Goal: Obtain resource: Download file/media

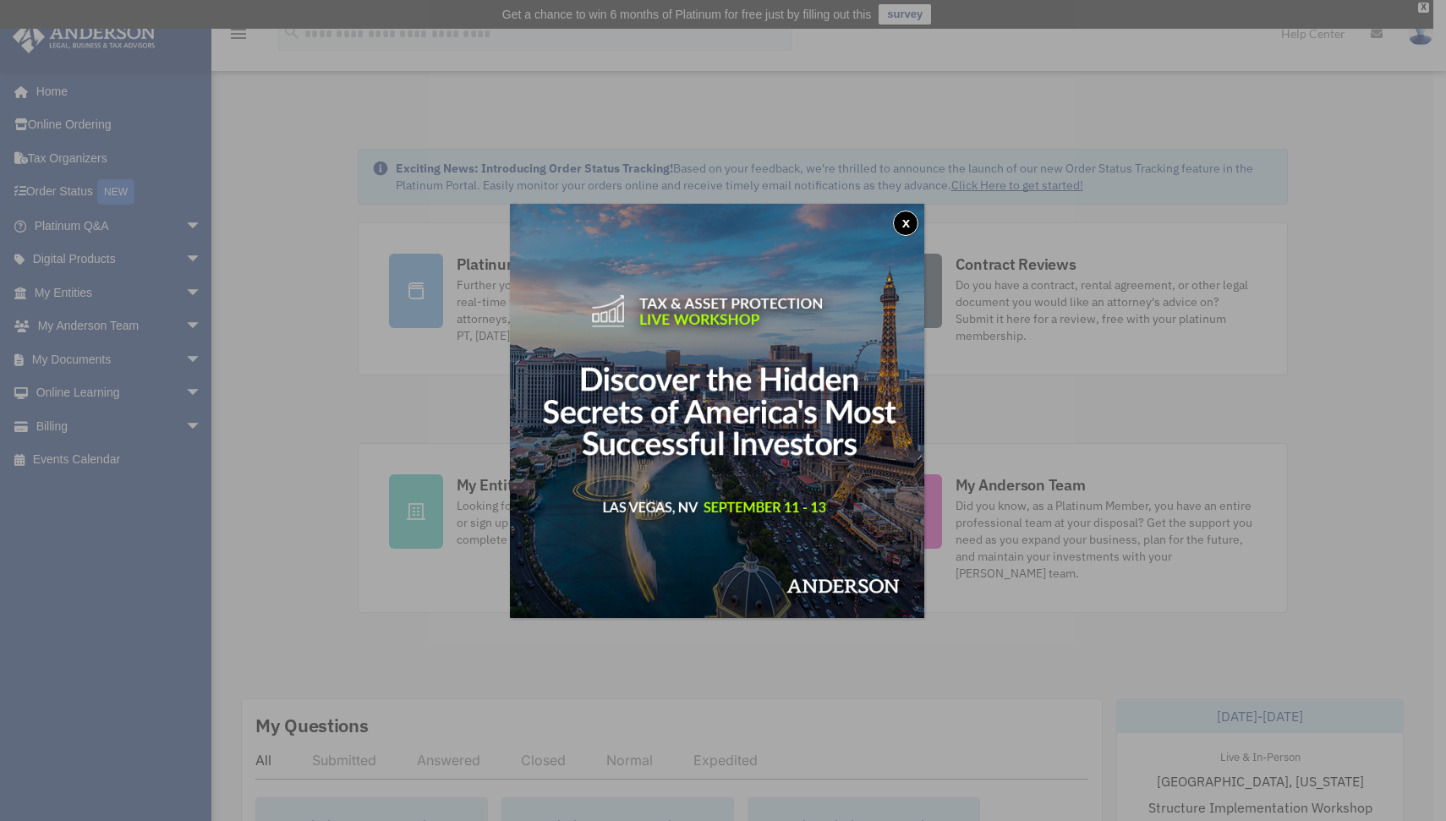
click at [917, 225] on button "x" at bounding box center [905, 222] width 25 height 25
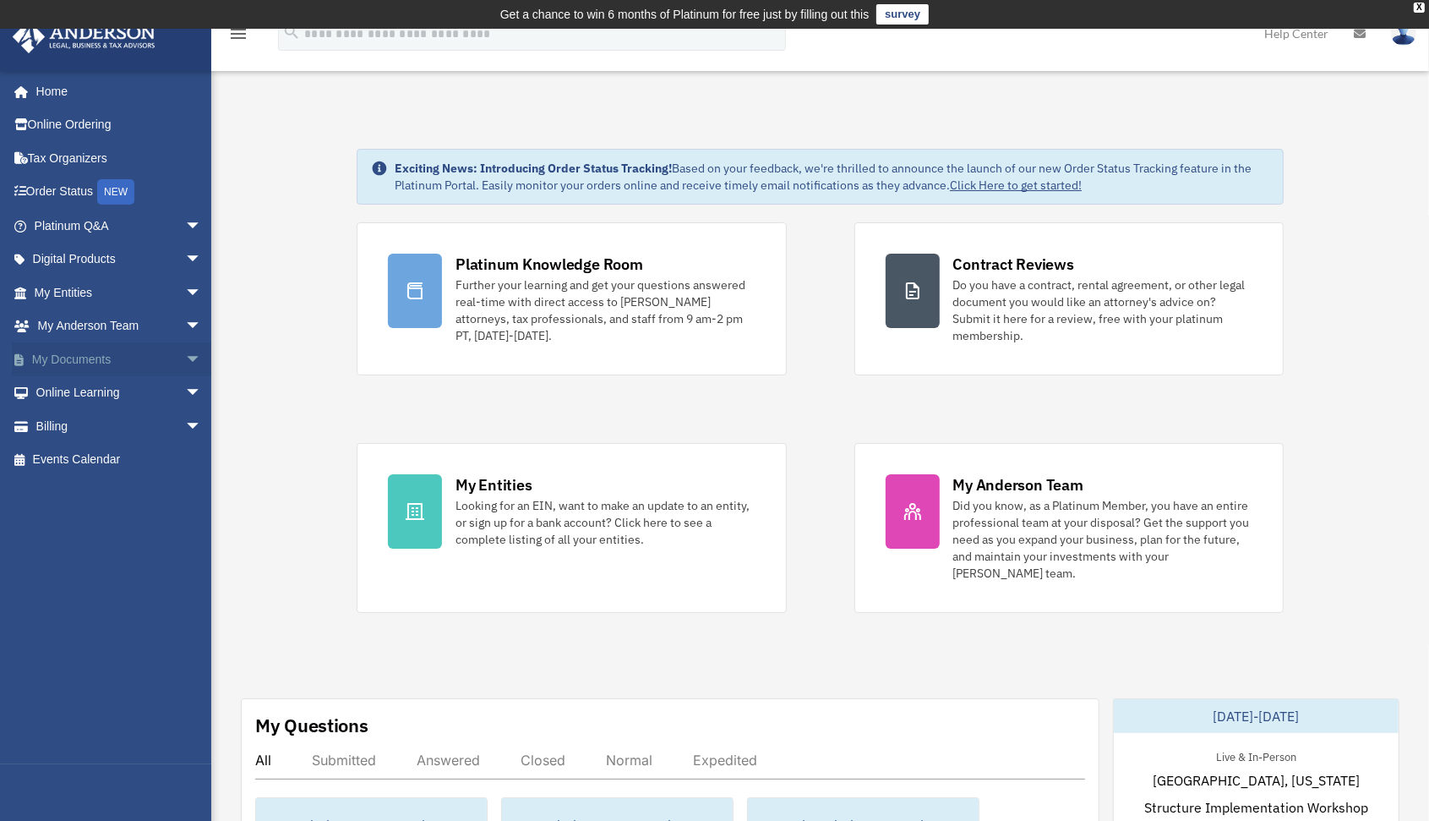
click at [79, 362] on link "My Documents arrow_drop_down" at bounding box center [120, 359] width 216 height 34
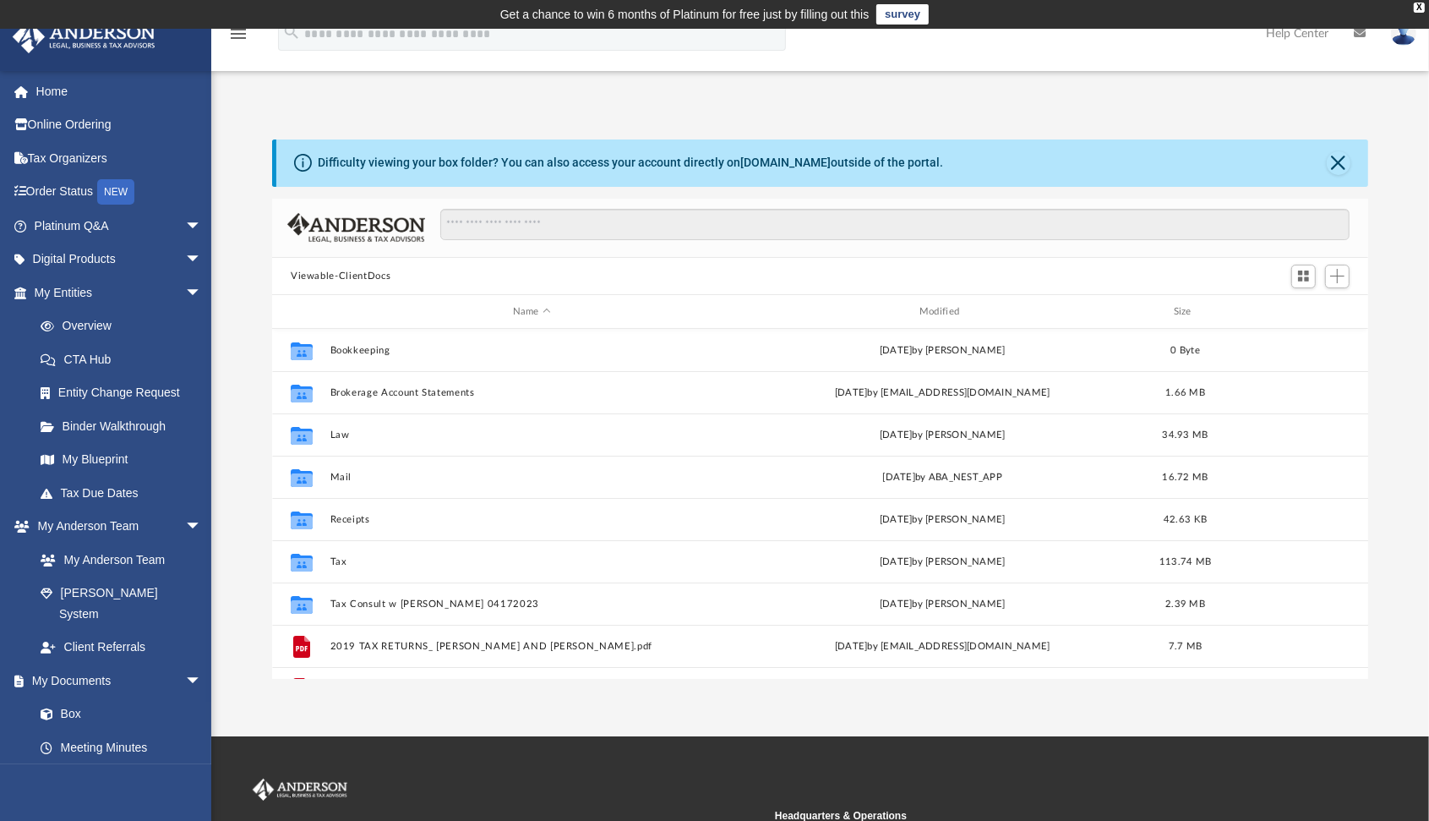
scroll to position [369, 1080]
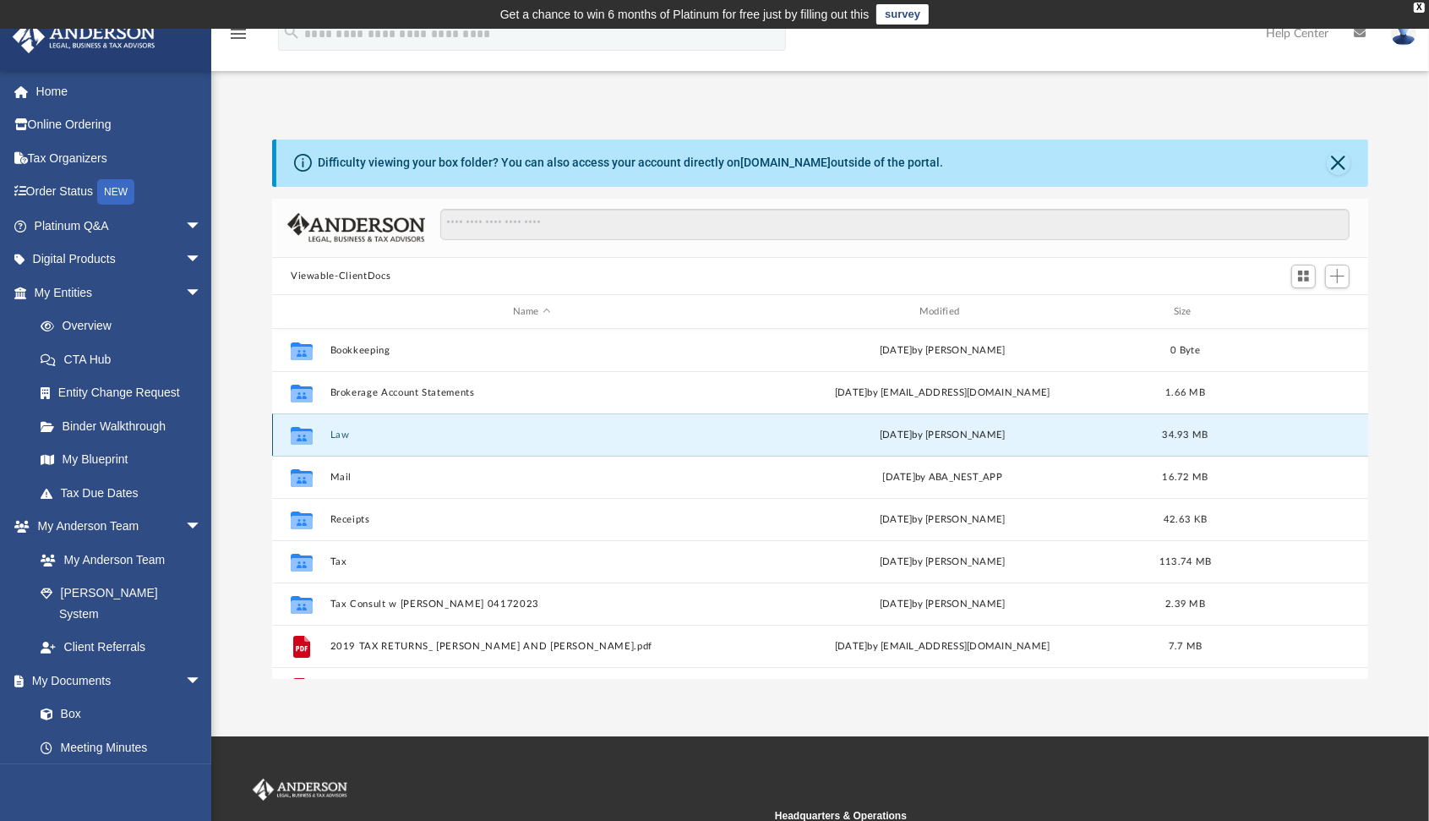
click at [339, 436] on button "Law" at bounding box center [532, 434] width 403 height 11
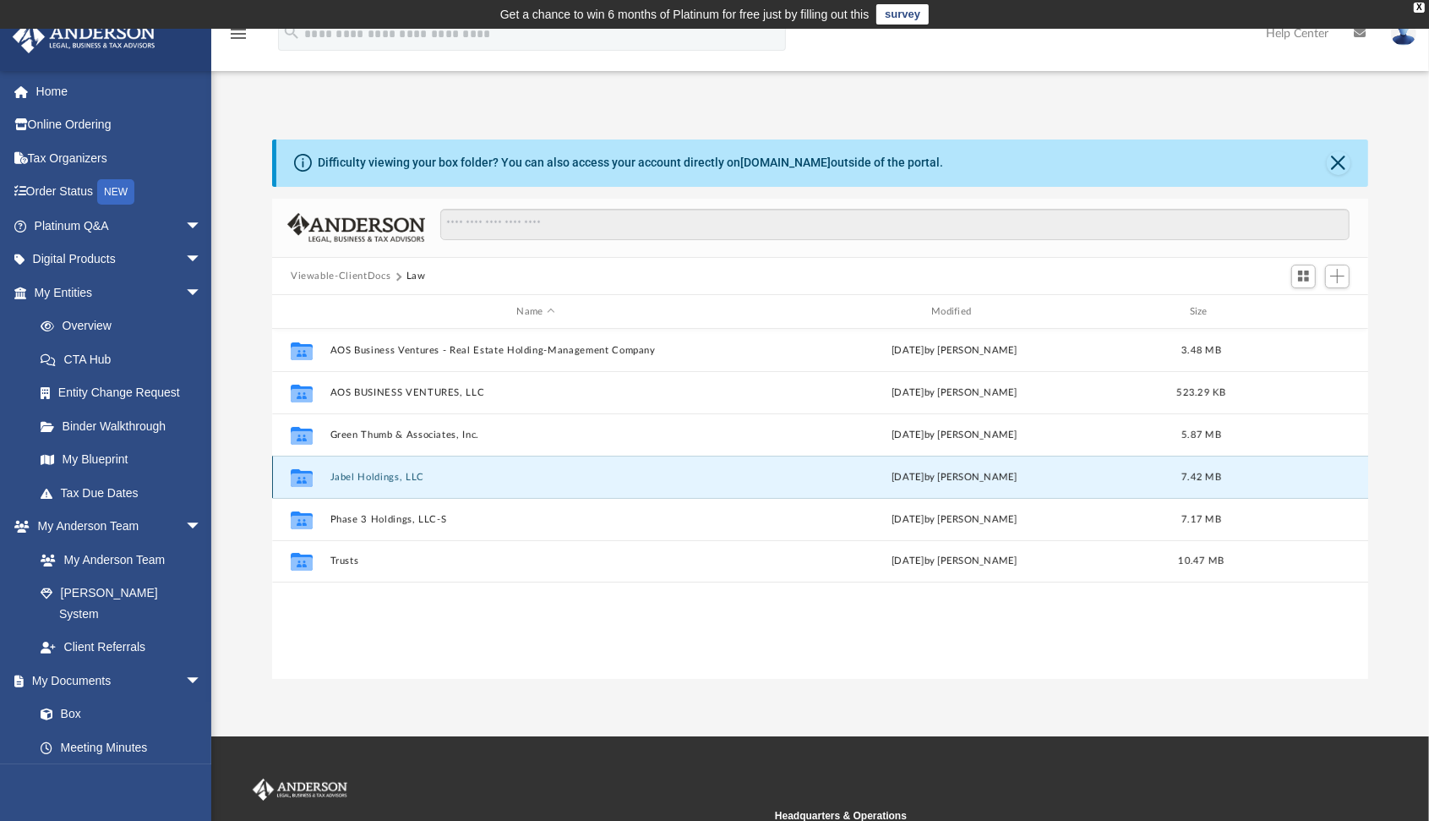
click at [409, 476] on button "Jabel Holdings, LLC" at bounding box center [537, 477] width 412 height 11
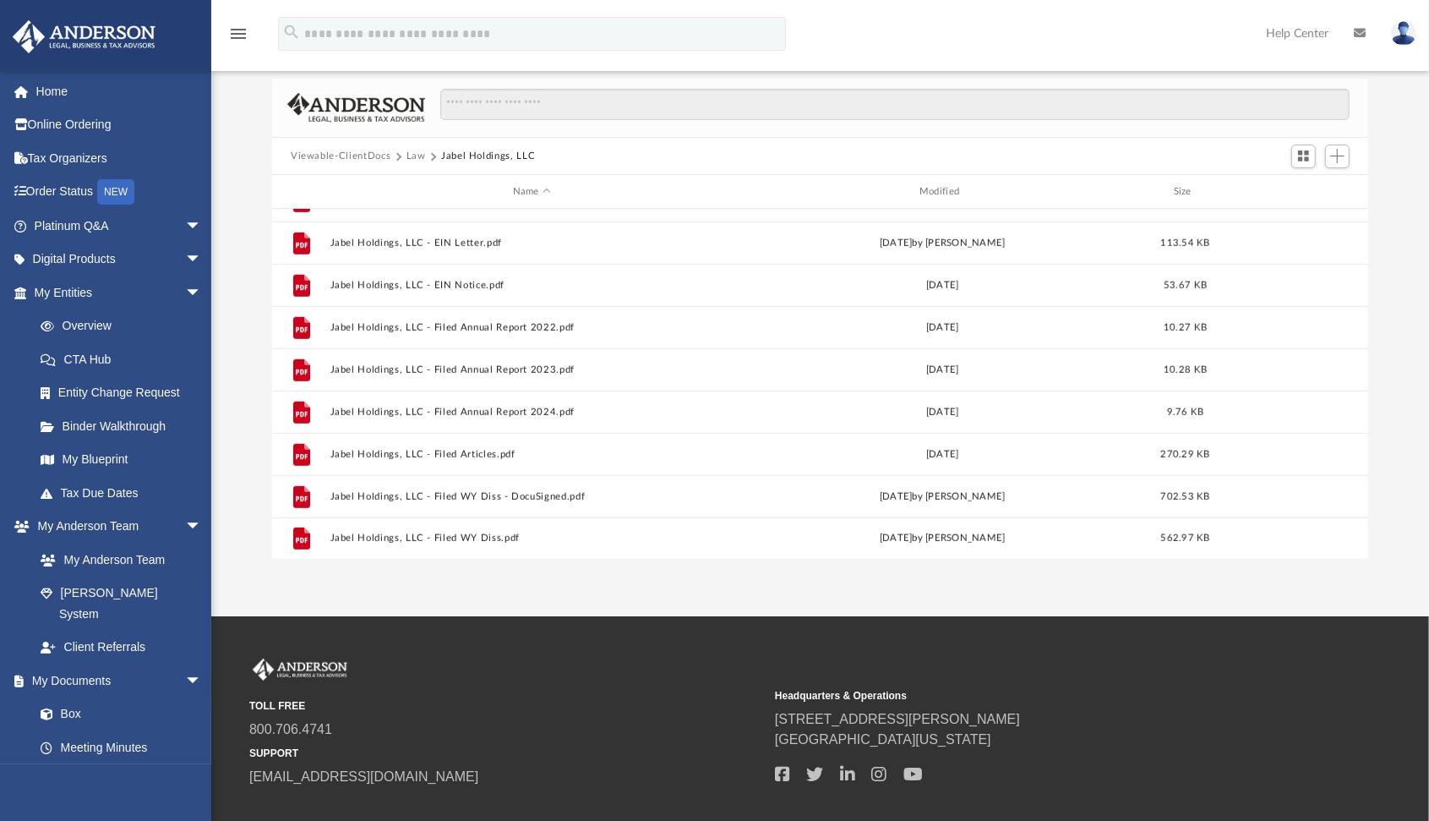
scroll to position [121, 0]
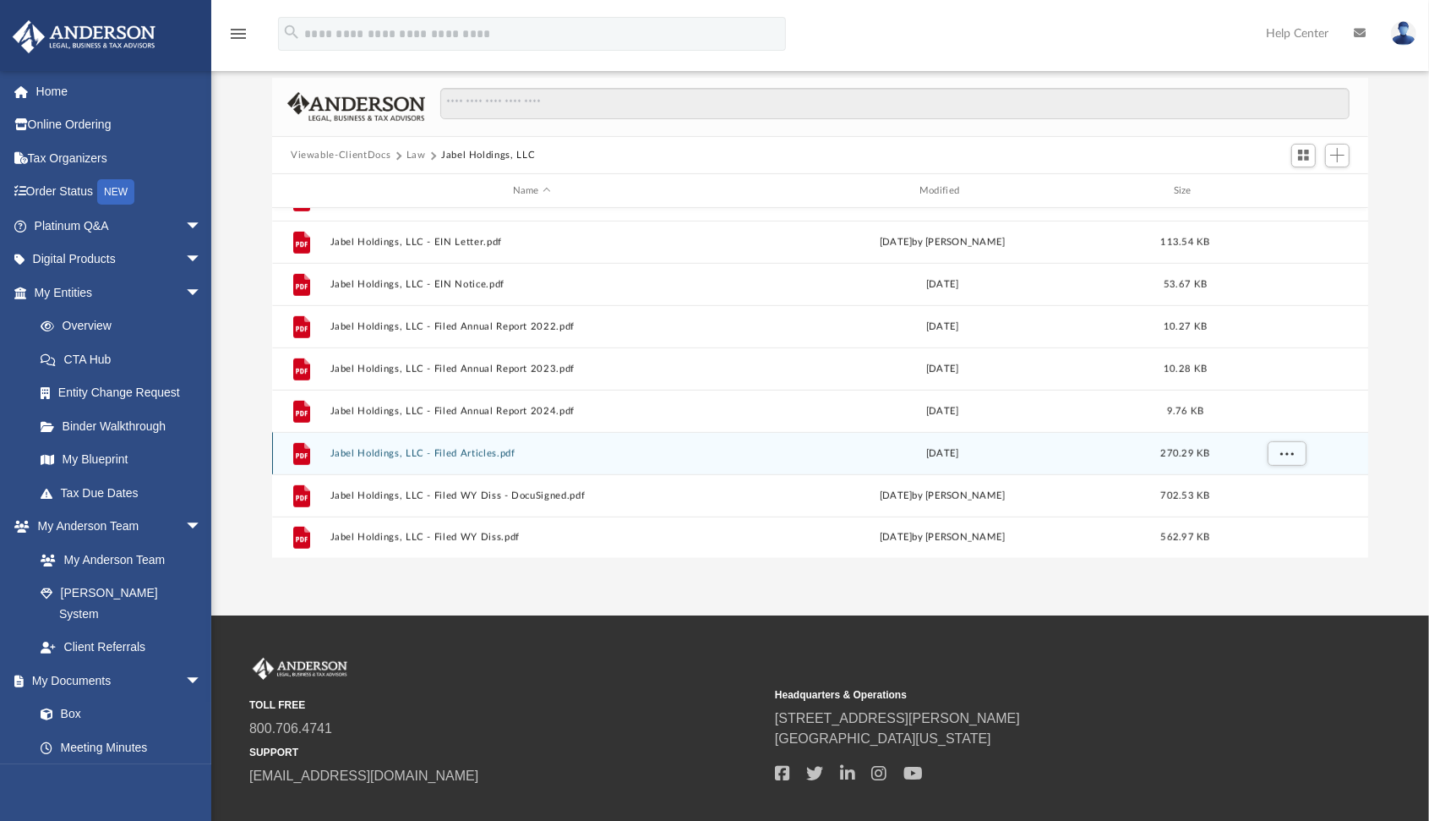
click at [492, 451] on button "Jabel Holdings, LLC - Filed Articles.pdf" at bounding box center [532, 453] width 403 height 11
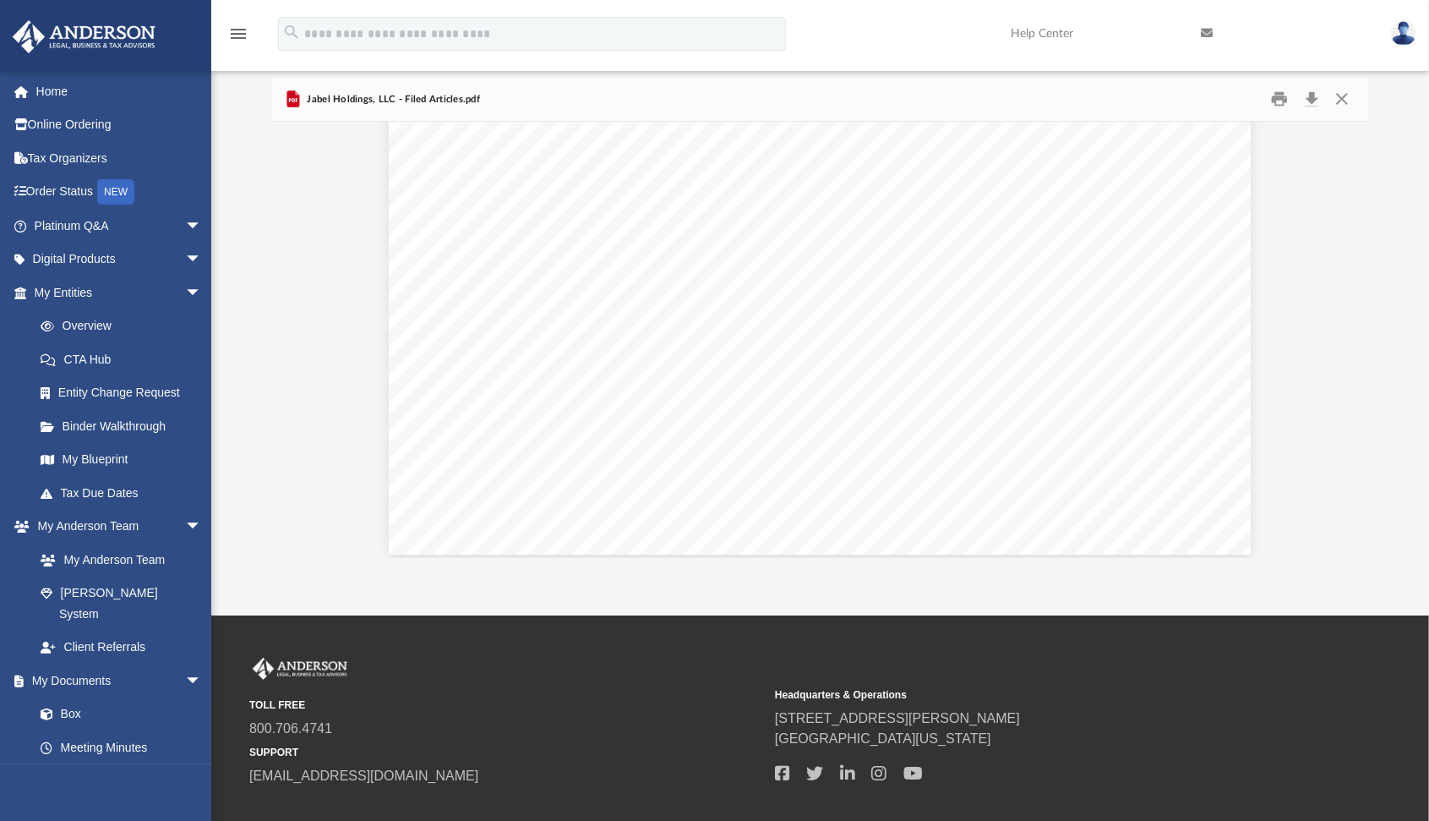
scroll to position [4128, 0]
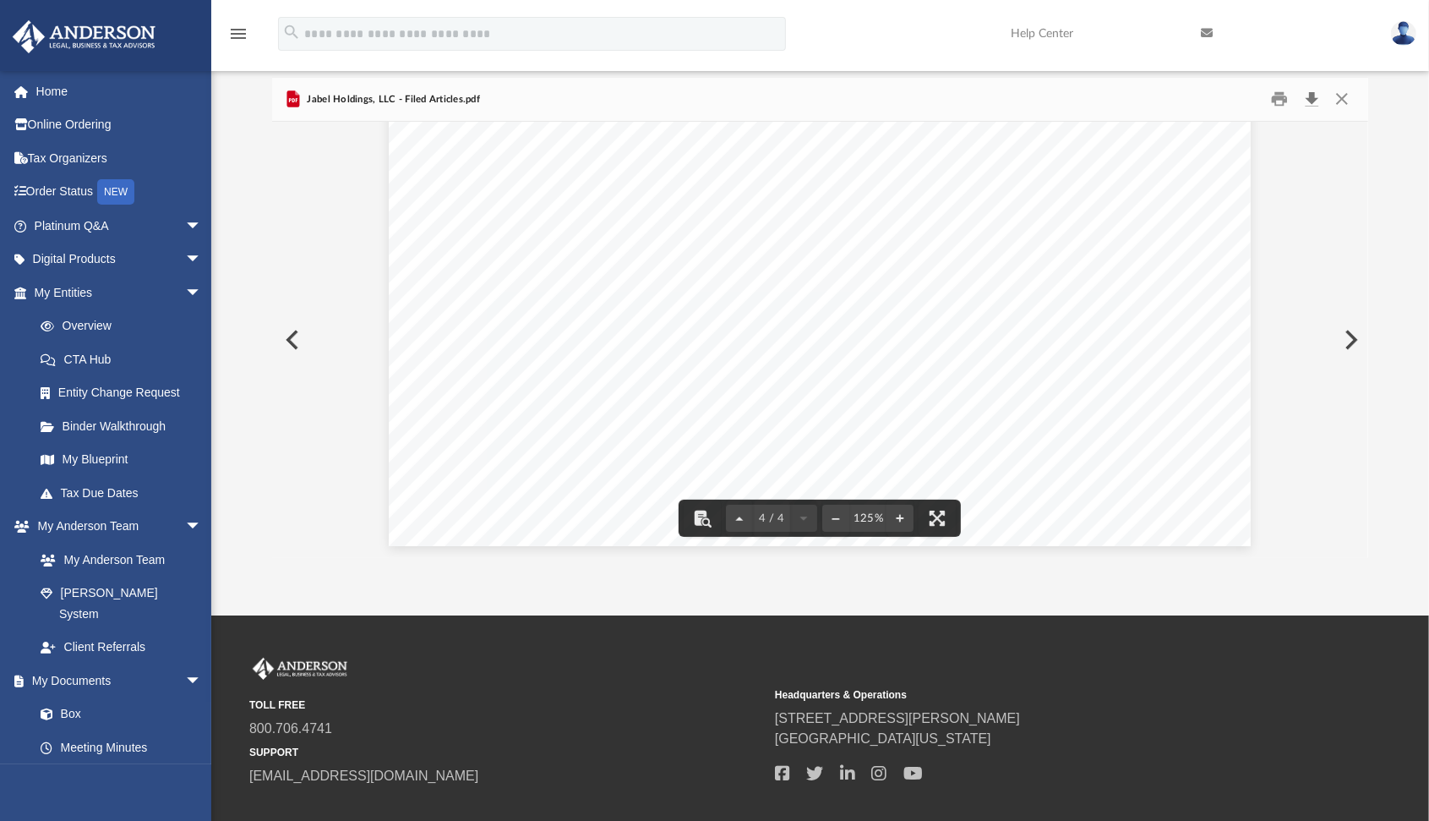
click at [1307, 106] on button "Download" at bounding box center [1312, 99] width 30 height 26
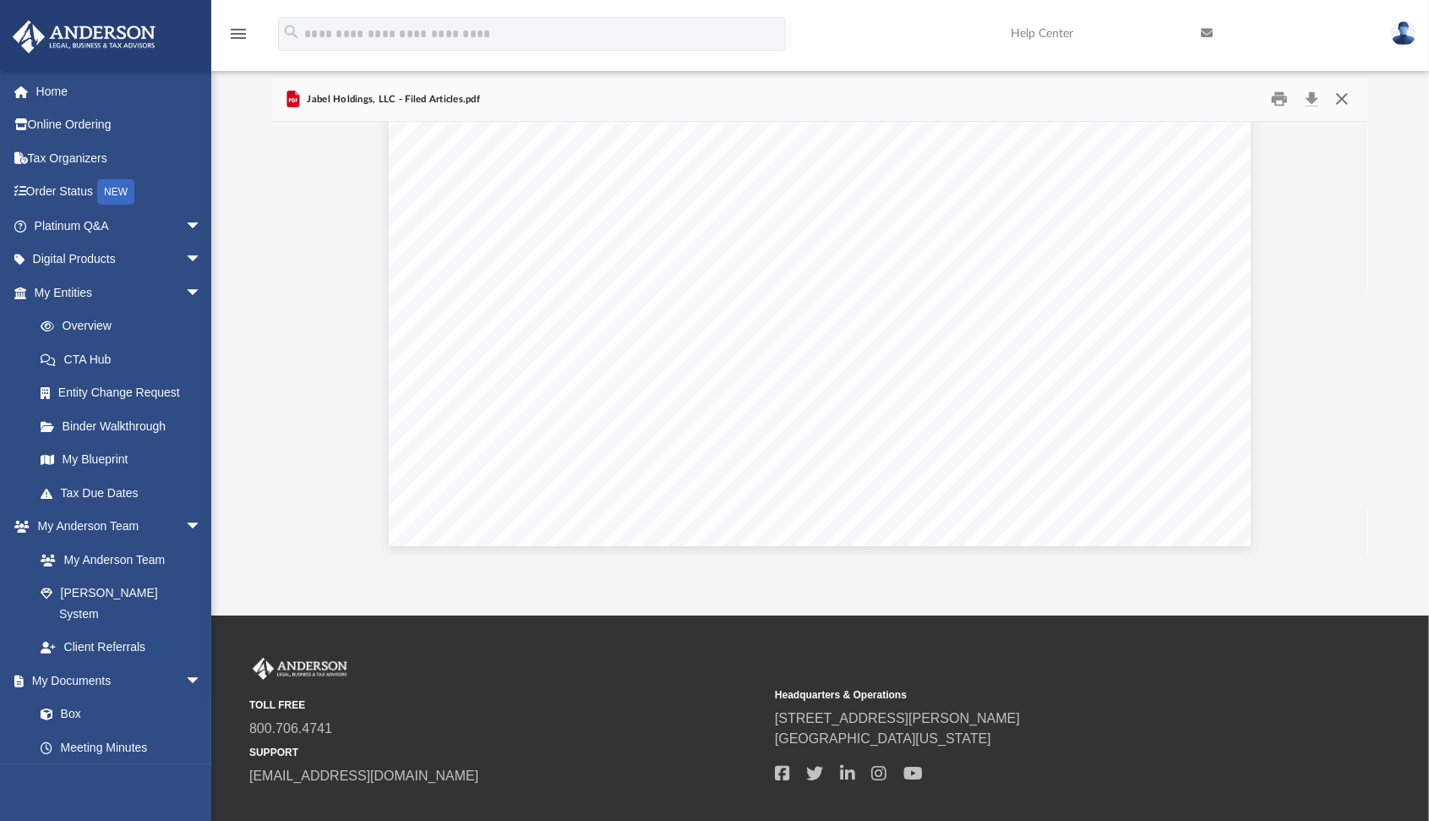
click at [1341, 105] on button "Close" at bounding box center [1342, 99] width 30 height 26
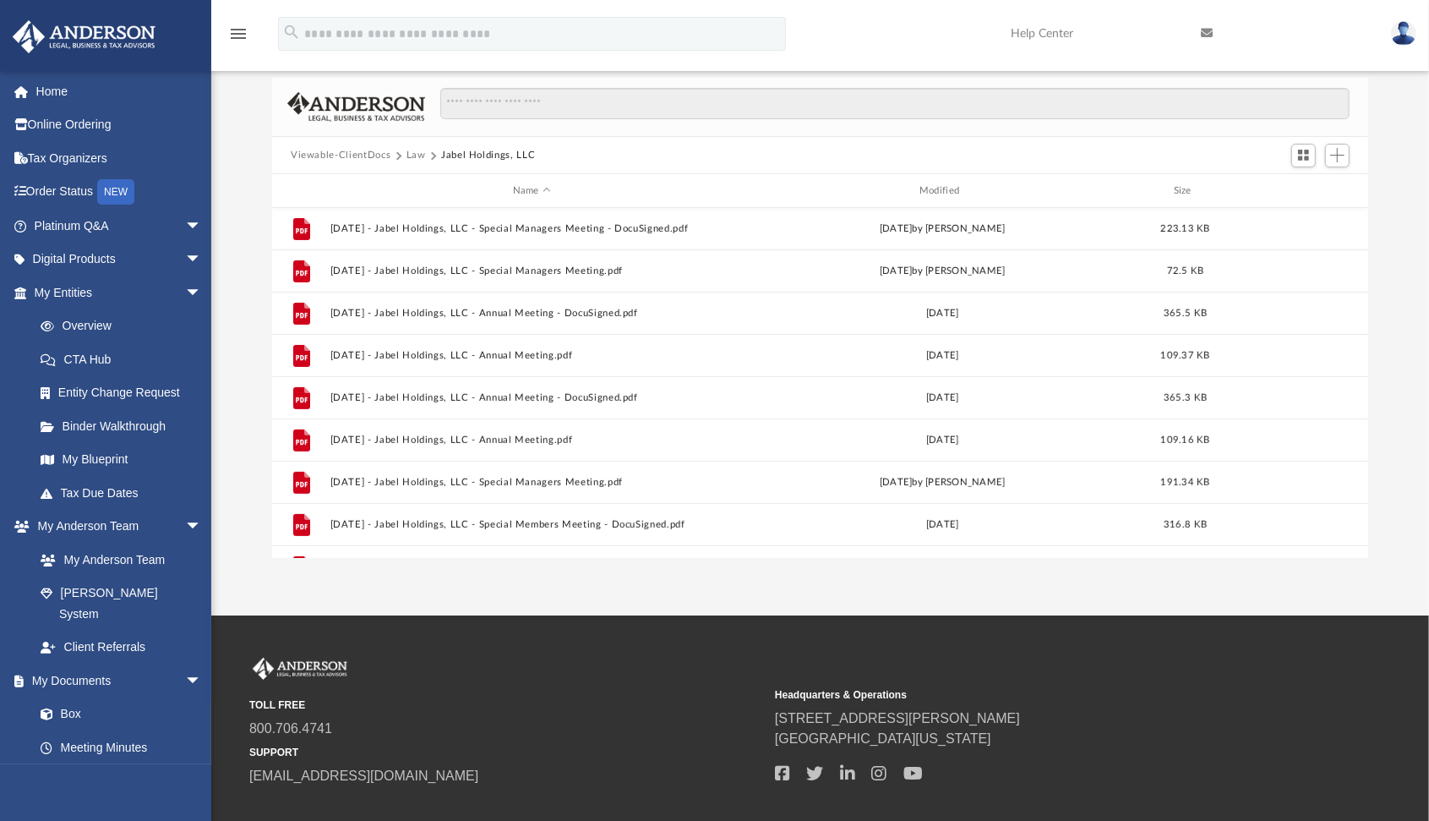
scroll to position [551, 0]
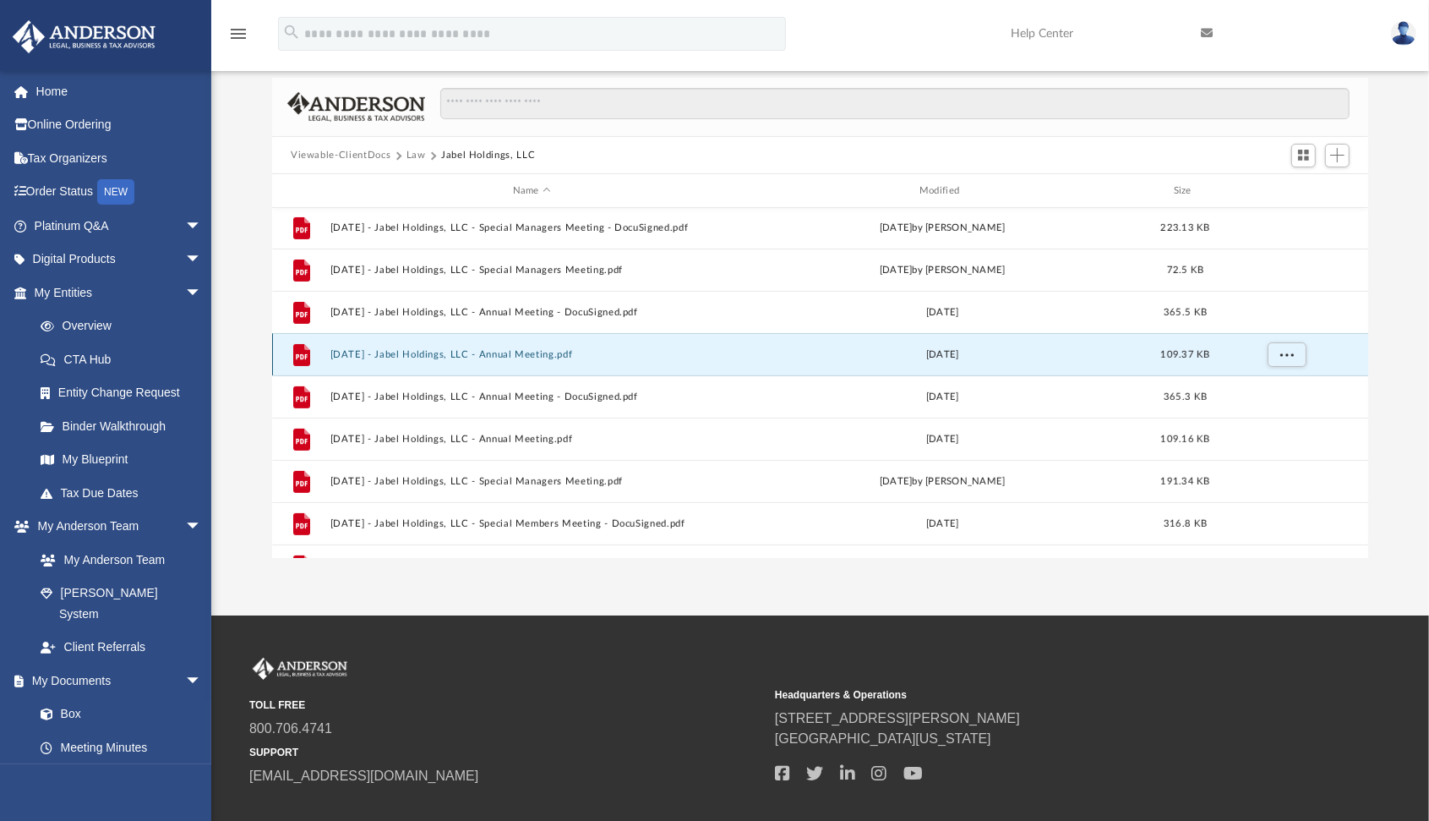
click at [528, 354] on button "[DATE] - Jabel Holdings, LLC - Annual Meeting.pdf" at bounding box center [532, 354] width 403 height 11
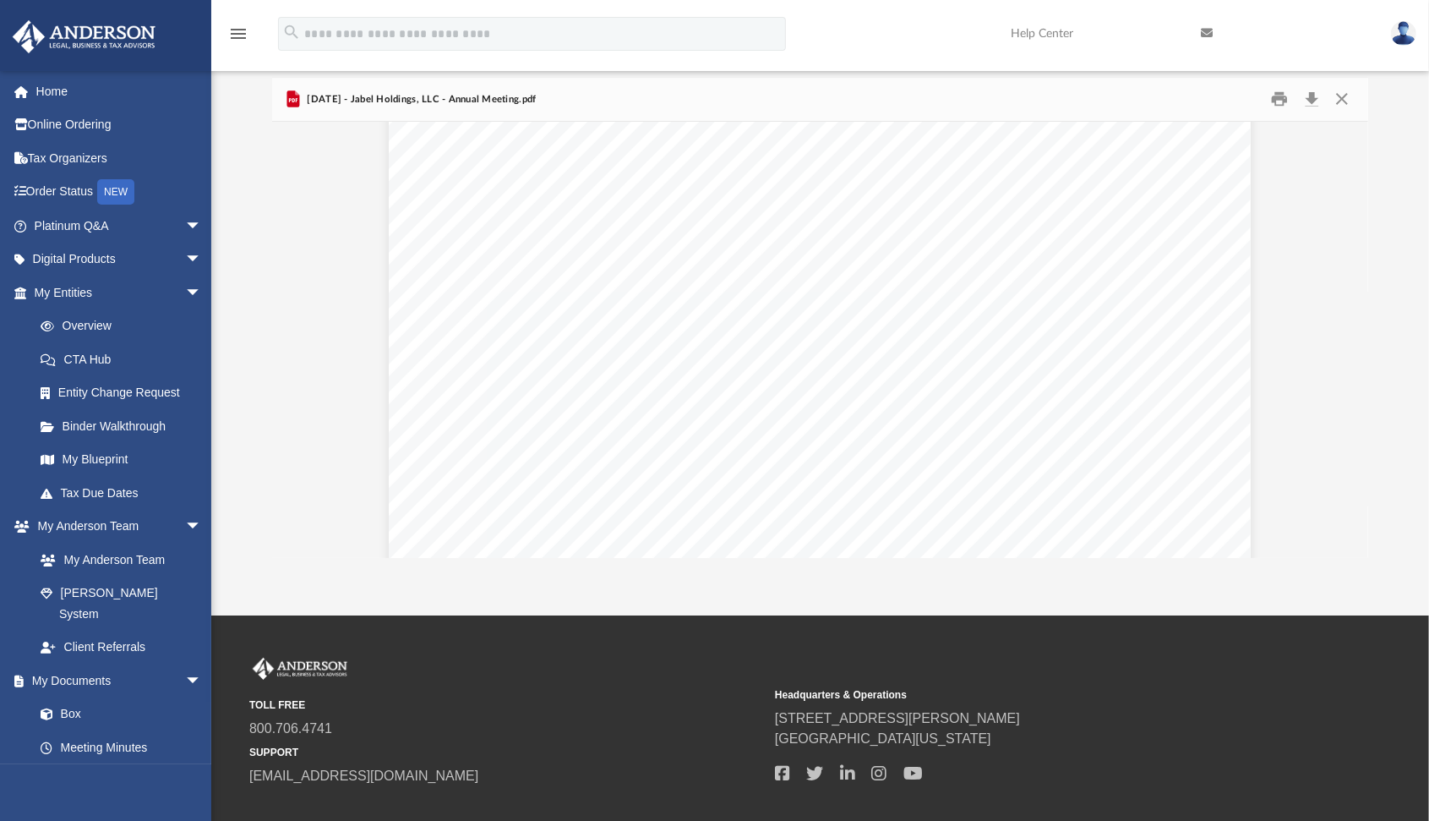
scroll to position [7552, 0]
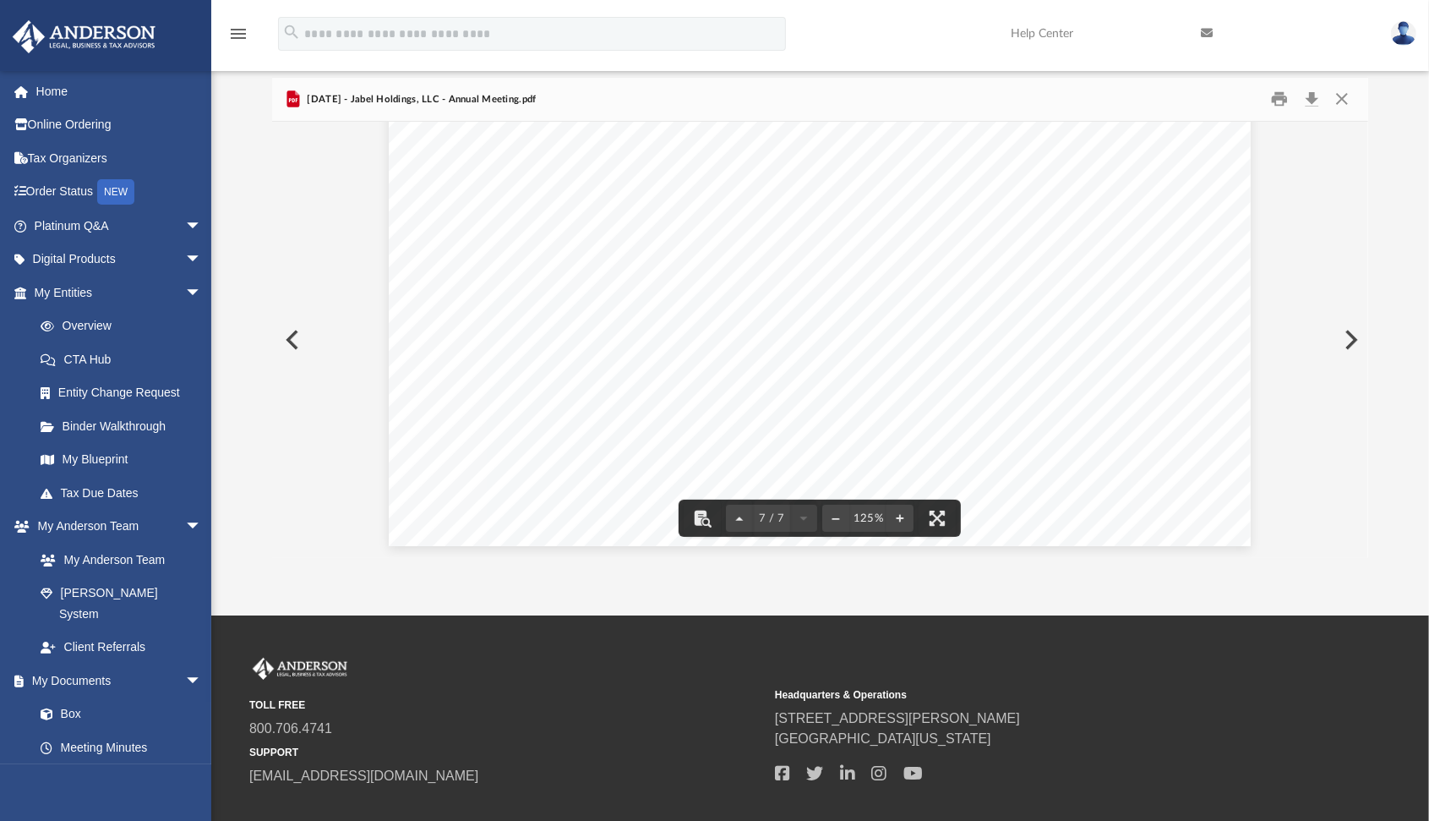
click at [1351, 347] on button "Preview" at bounding box center [1349, 339] width 37 height 47
click at [1341, 103] on button "Close" at bounding box center [1342, 99] width 30 height 26
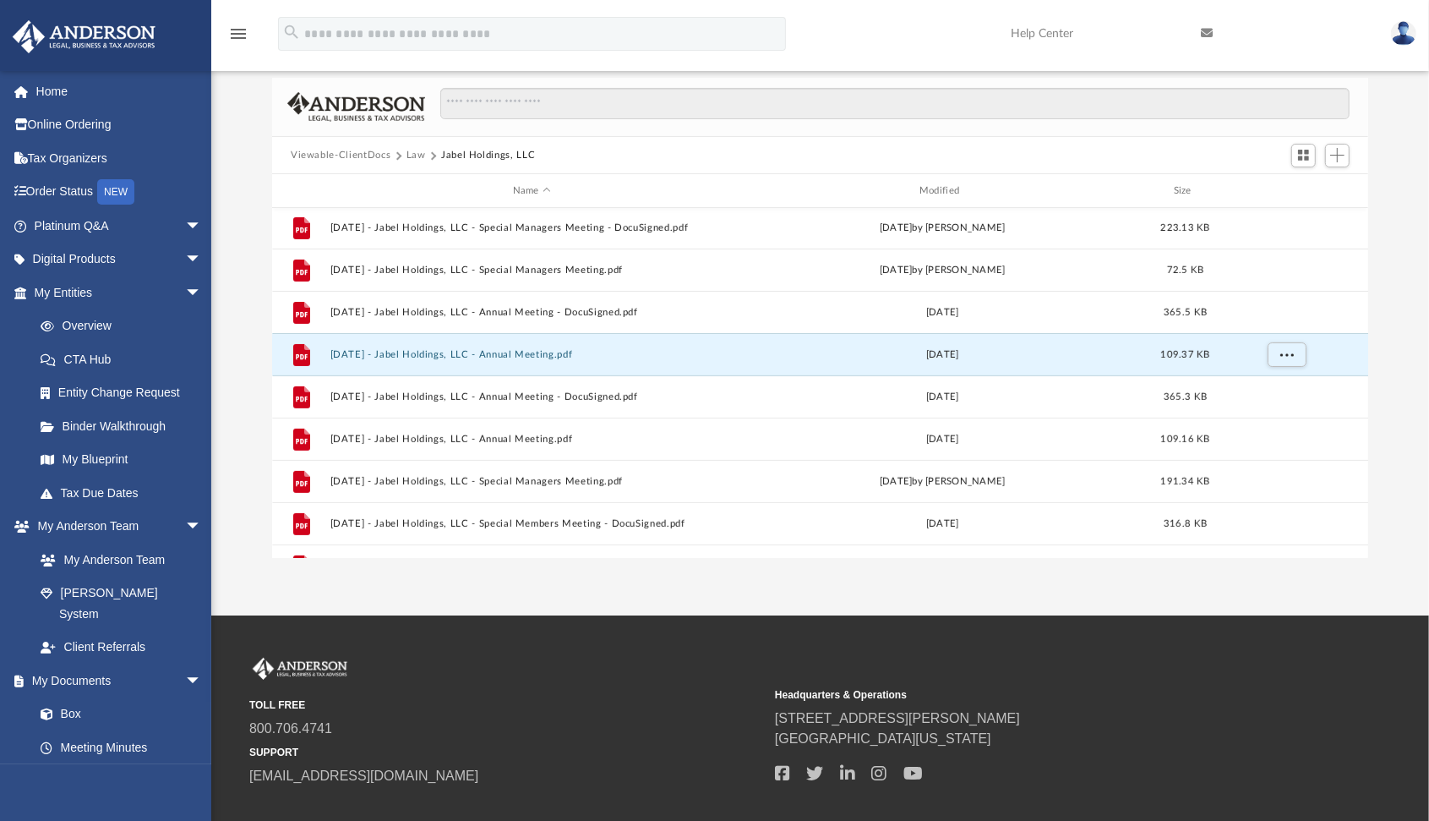
click at [415, 155] on button "Law" at bounding box center [416, 155] width 19 height 15
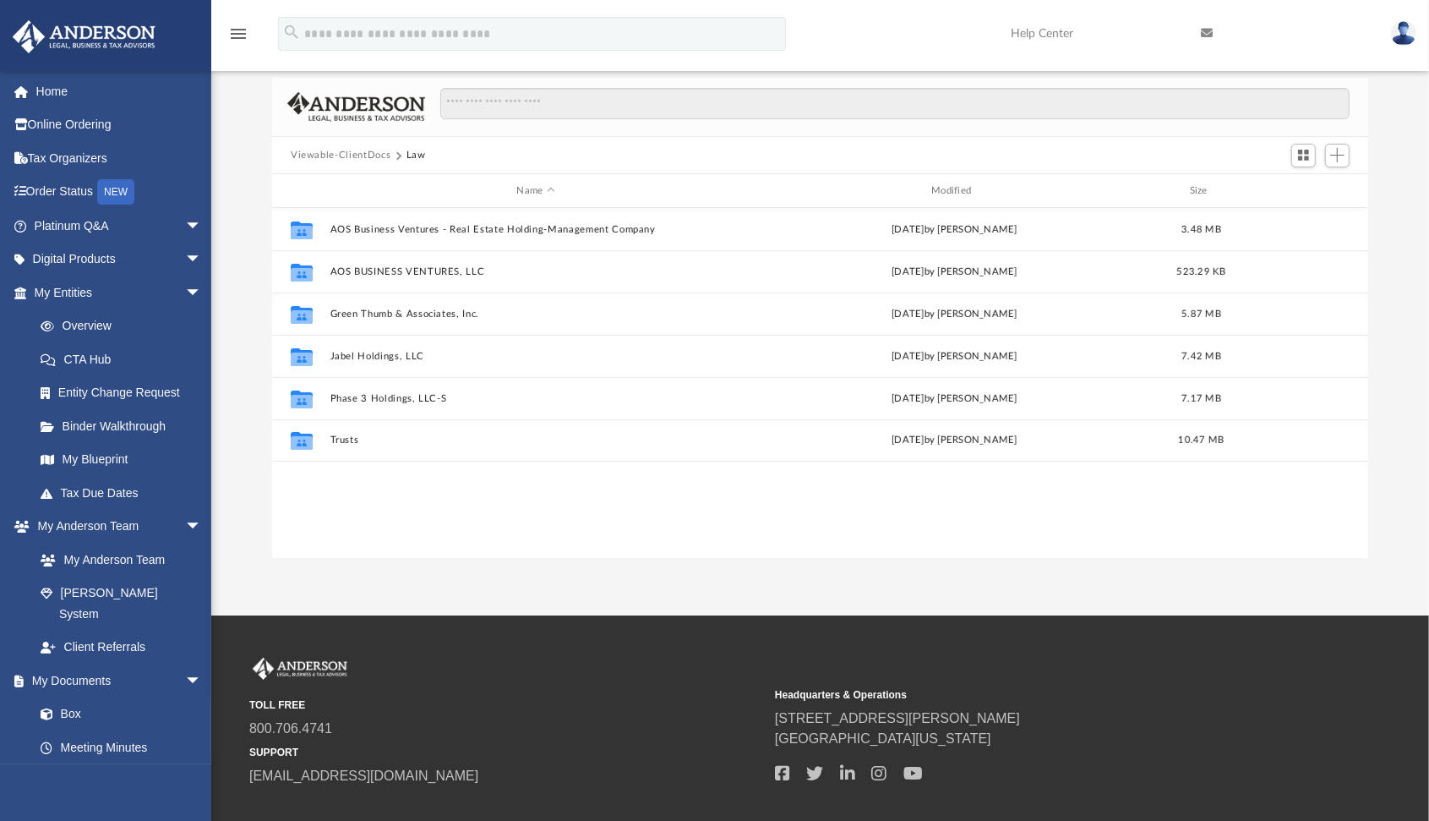
scroll to position [0, 0]
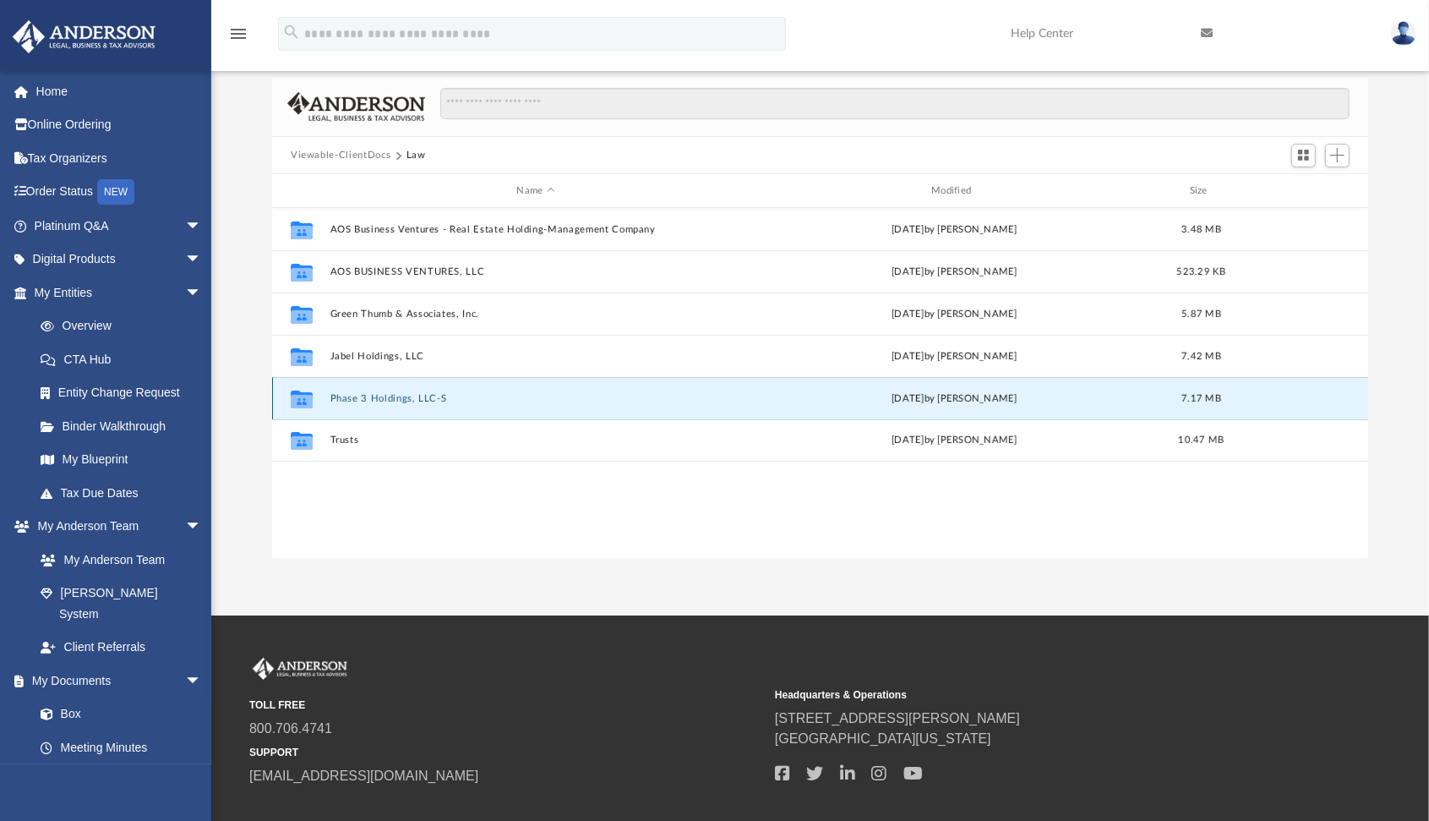
click at [376, 393] on button "Phase 3 Holdings, LLC-S" at bounding box center [537, 398] width 412 height 11
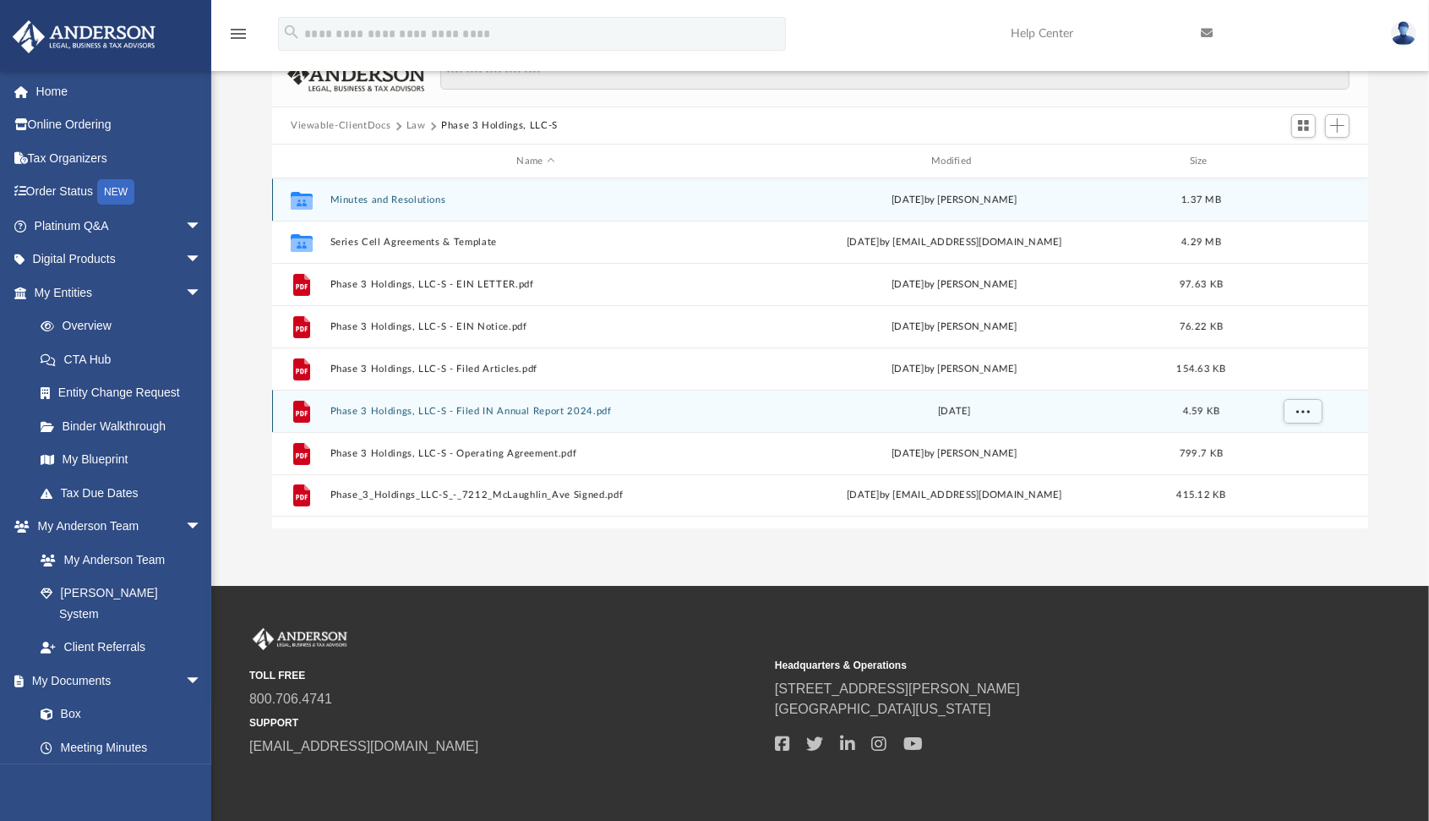
scroll to position [104, 0]
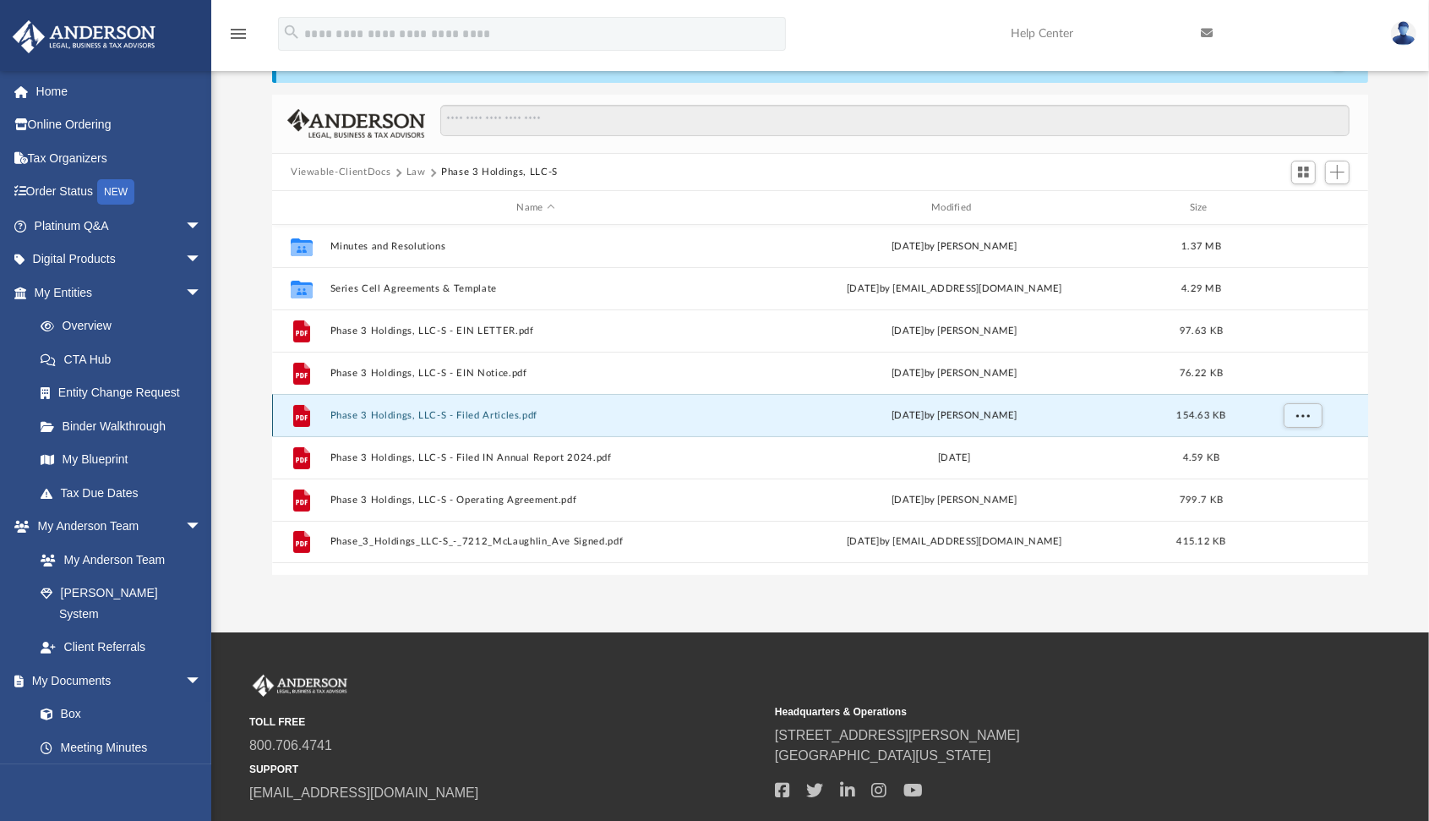
click at [514, 414] on button "Phase 3 Holdings, LLC-S - Filed Articles.pdf" at bounding box center [537, 415] width 412 height 11
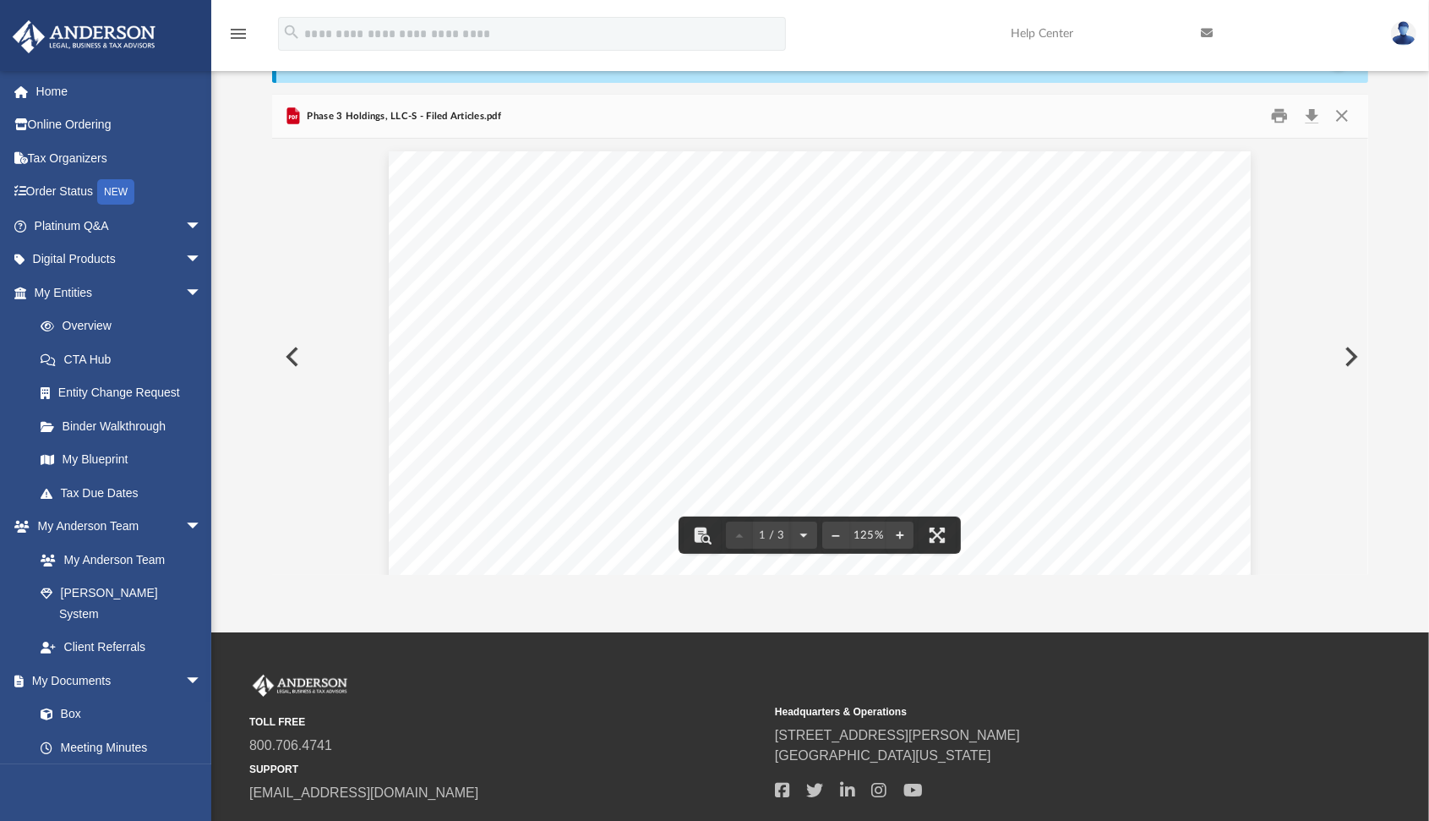
scroll to position [0, 0]
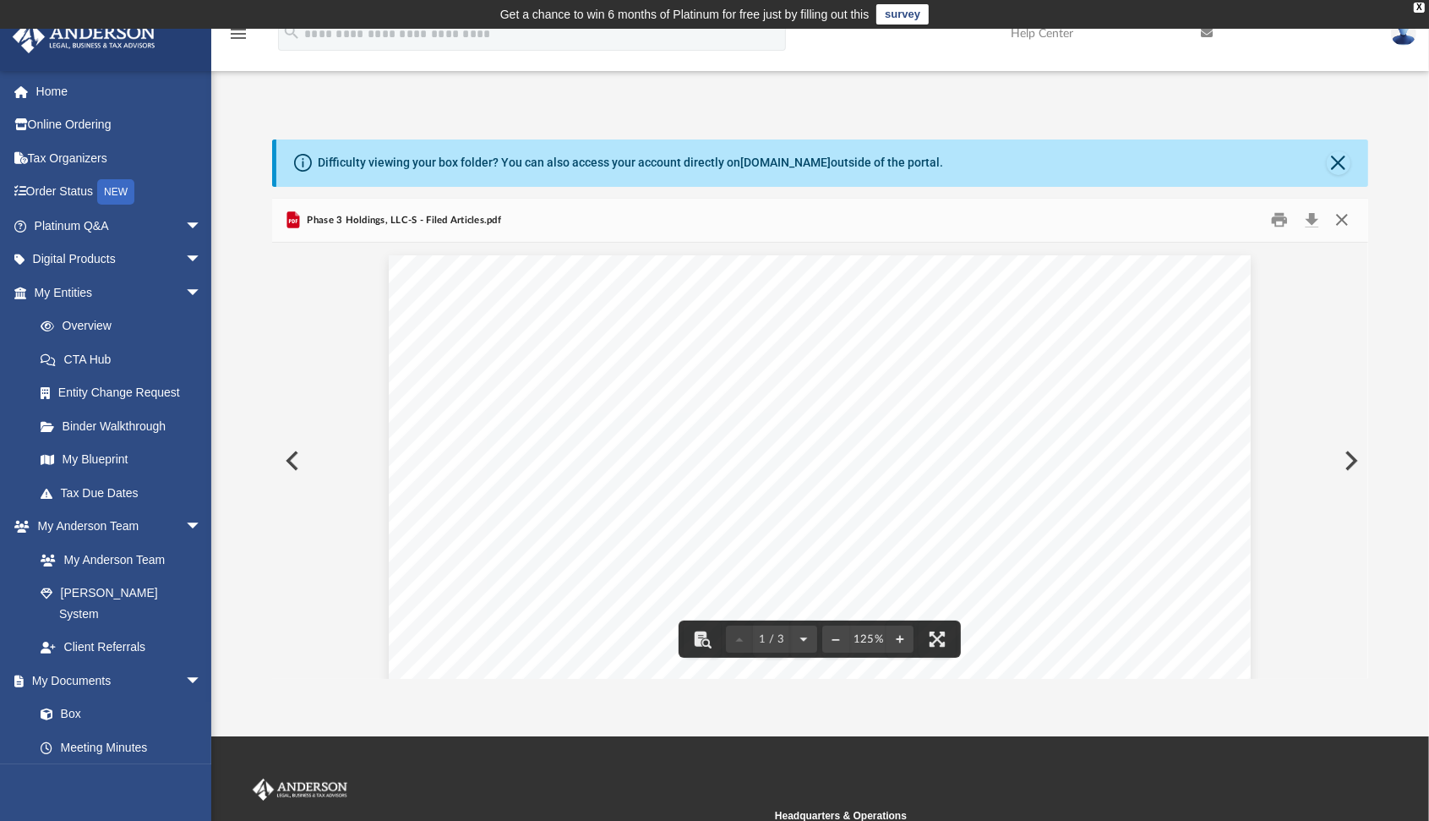
click at [1342, 219] on button "Close" at bounding box center [1342, 220] width 30 height 26
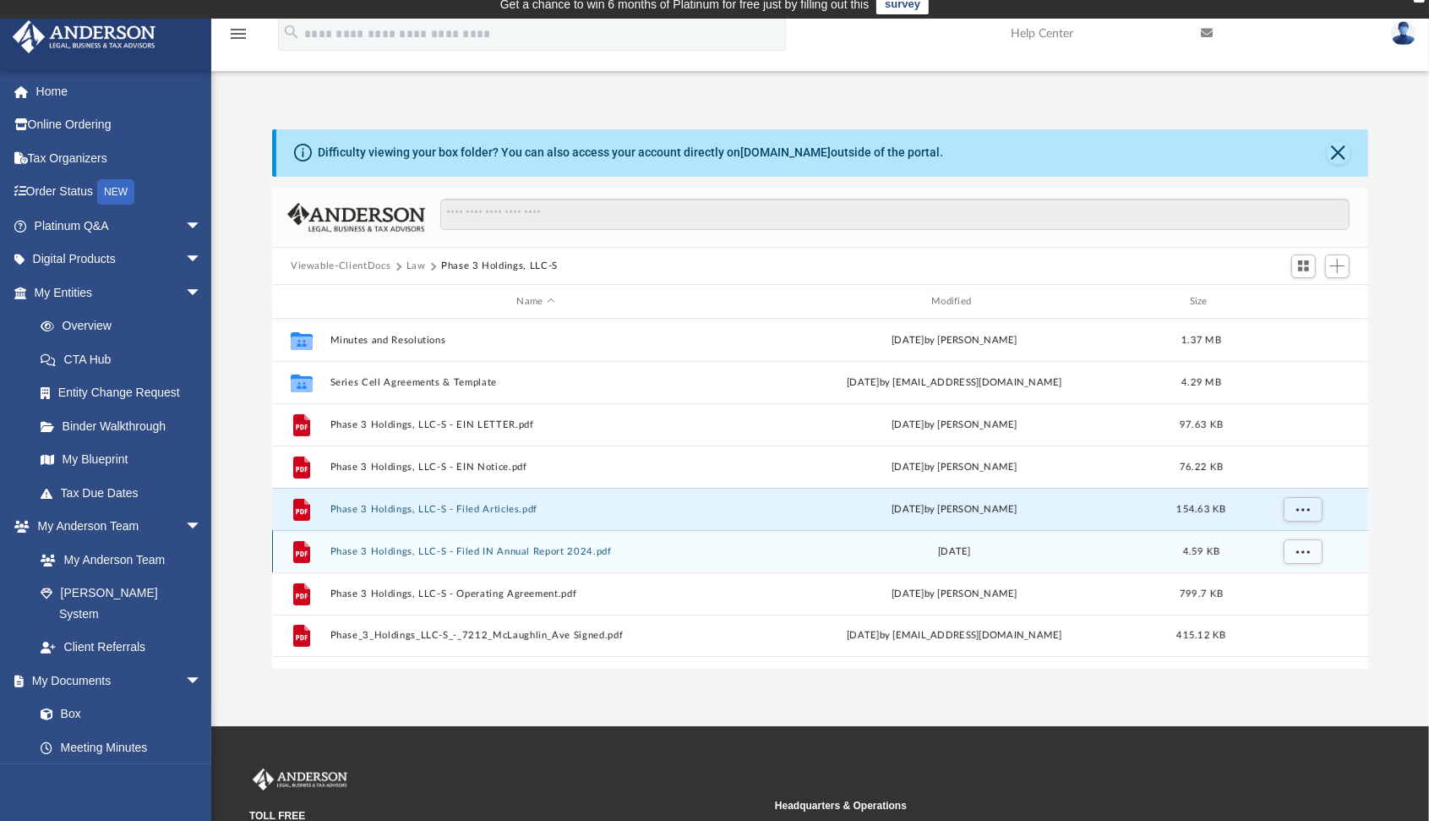
scroll to position [8, 0]
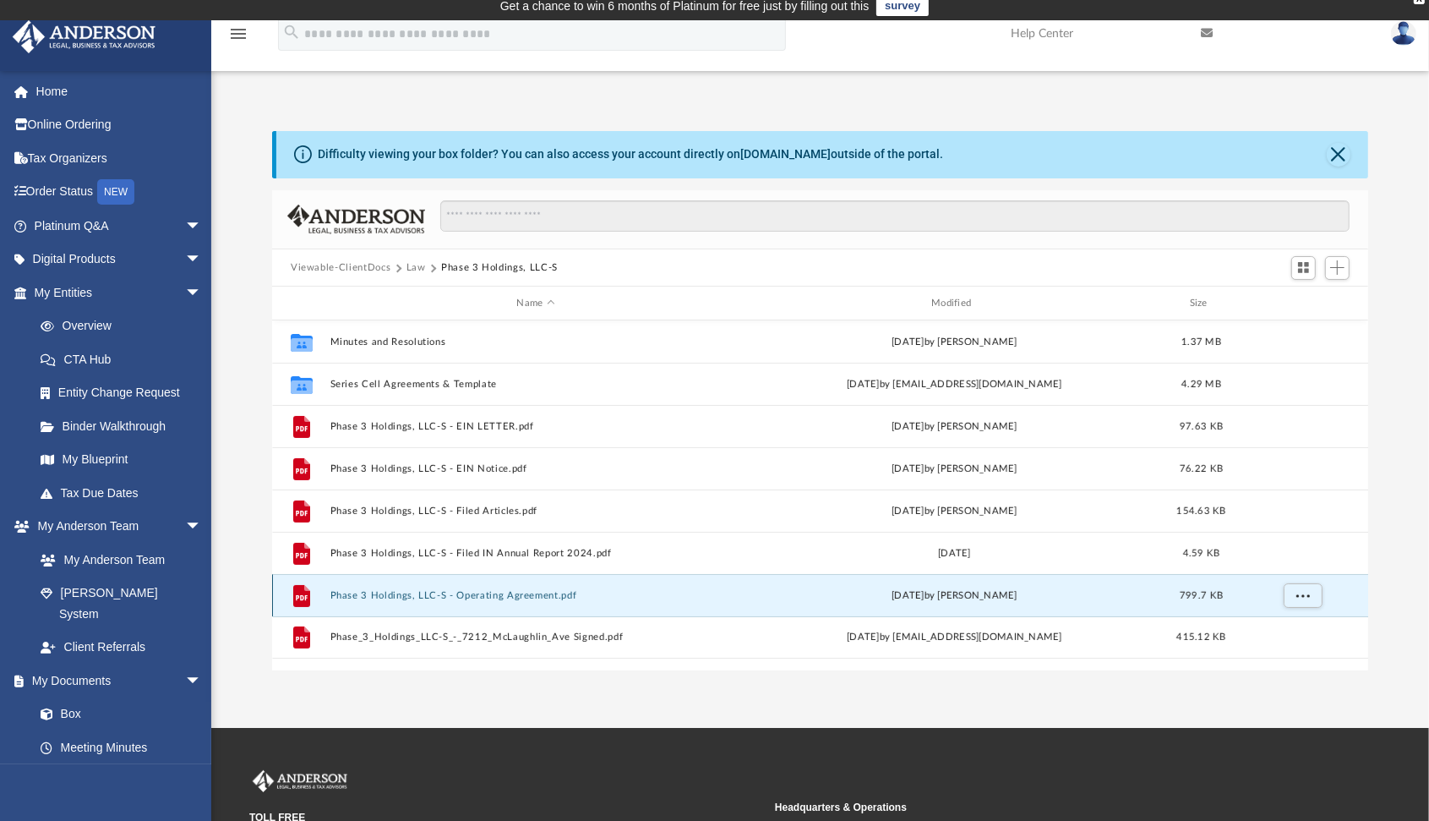
click at [494, 592] on button "Phase 3 Holdings, LLC-S - Operating Agreement.pdf" at bounding box center [537, 595] width 412 height 11
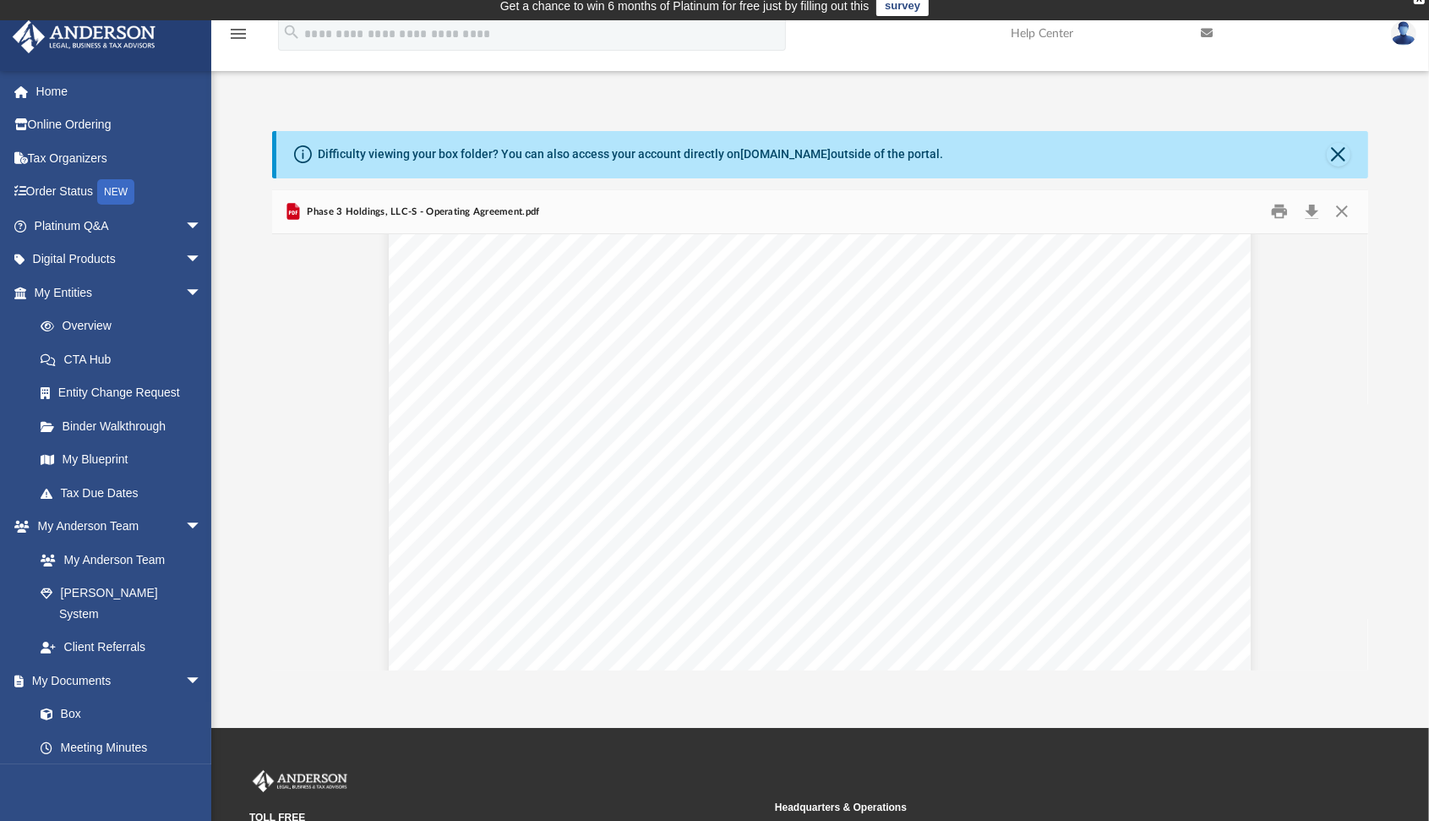
scroll to position [0, 0]
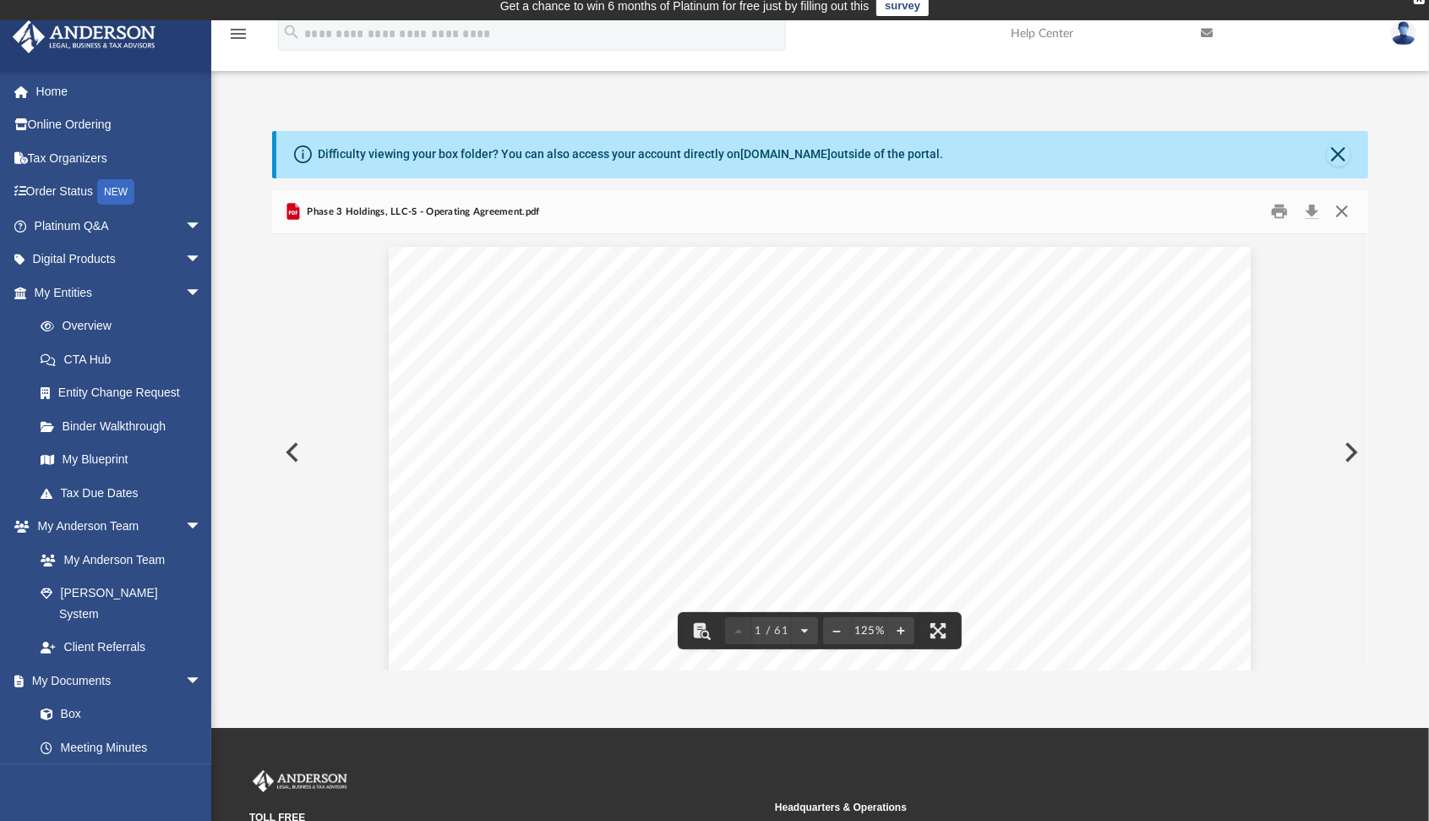
click at [1341, 215] on button "Close" at bounding box center [1342, 212] width 30 height 26
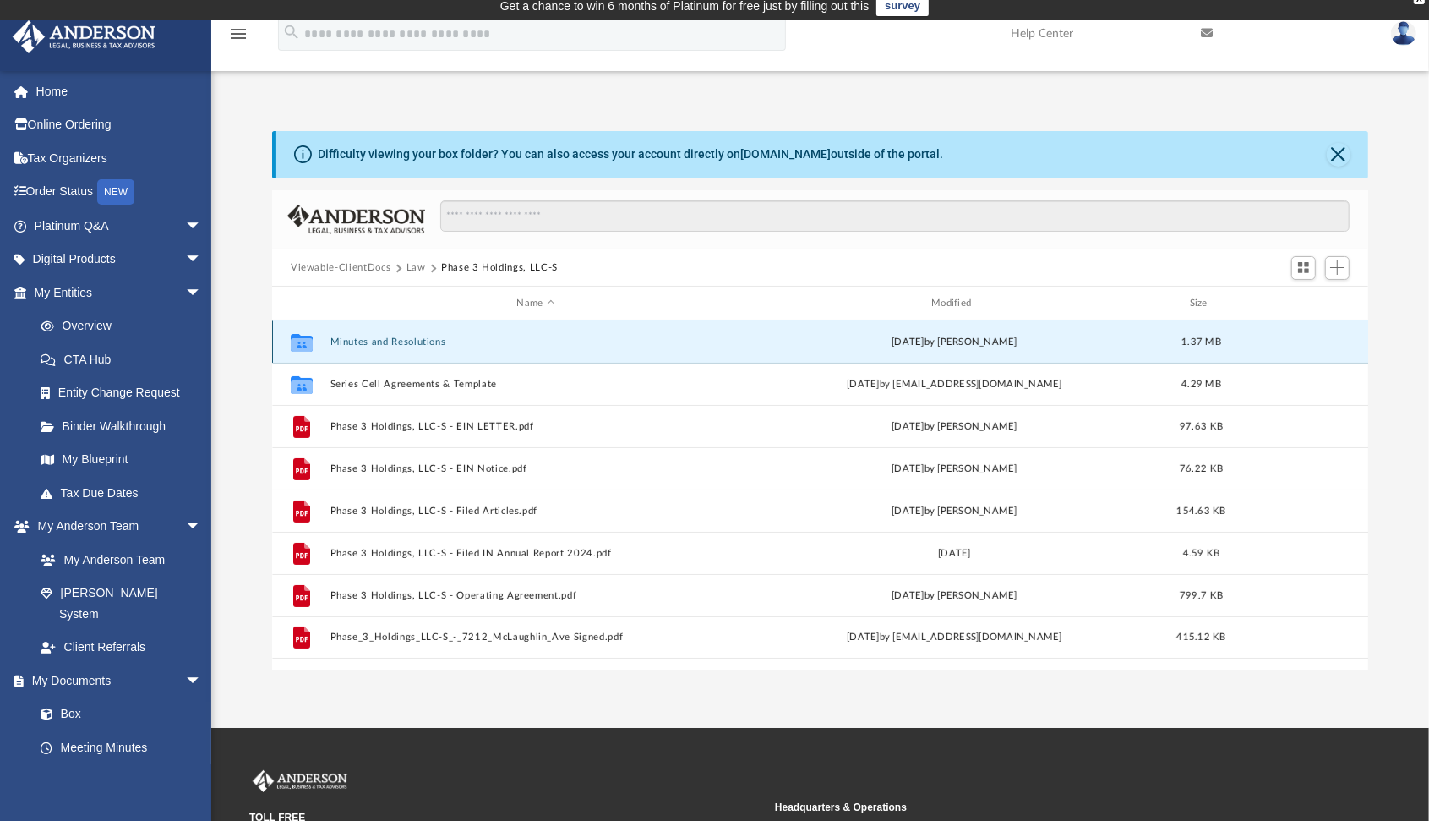
click at [422, 341] on button "Minutes and Resolutions" at bounding box center [537, 341] width 412 height 11
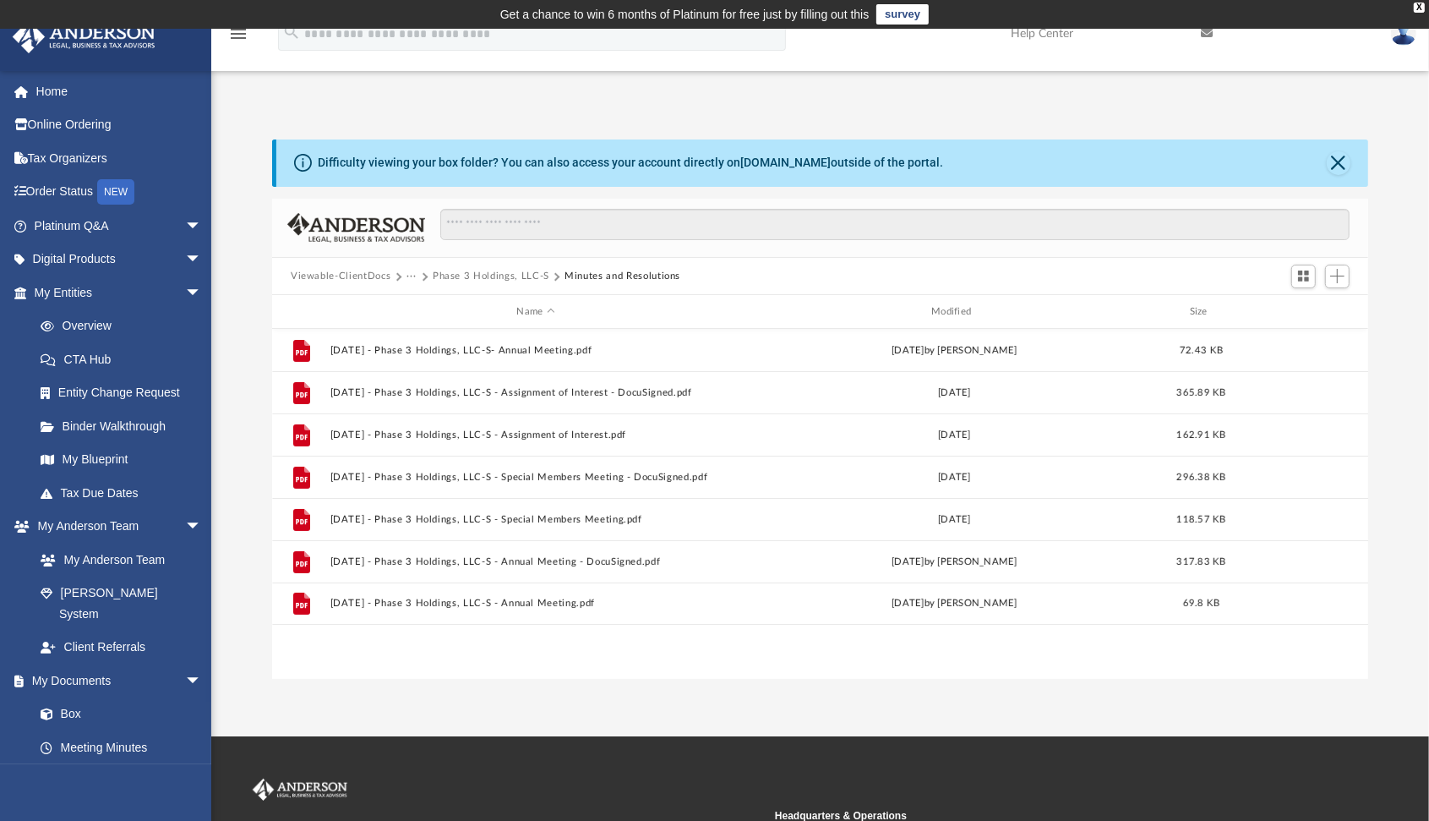
click at [407, 276] on button "···" at bounding box center [412, 276] width 11 height 15
click at [407, 275] on button "···" at bounding box center [412, 276] width 11 height 15
click at [447, 278] on button "Phase 3 Holdings, LLC-S" at bounding box center [491, 276] width 117 height 15
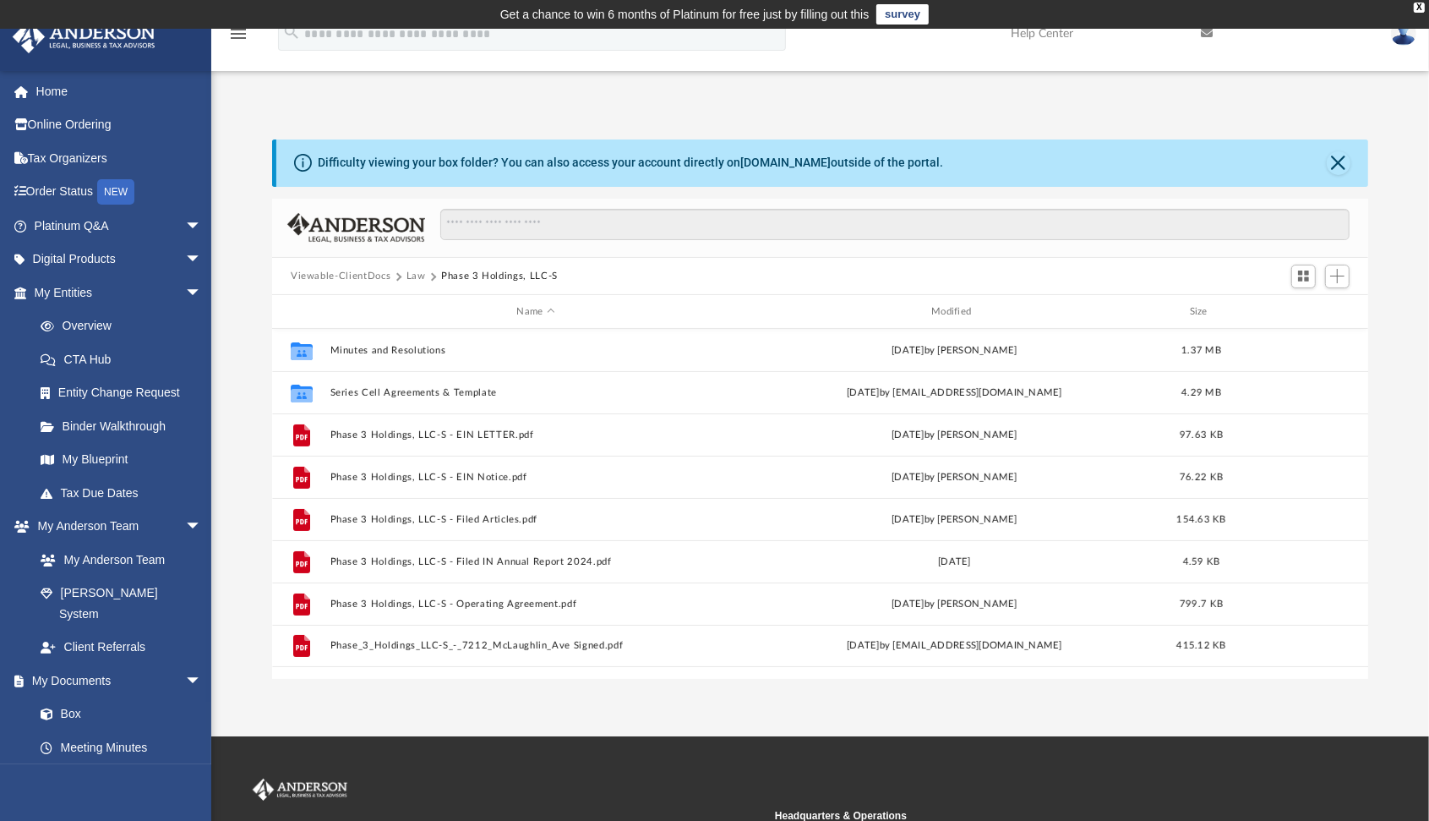
click at [413, 273] on button "Law" at bounding box center [416, 276] width 19 height 15
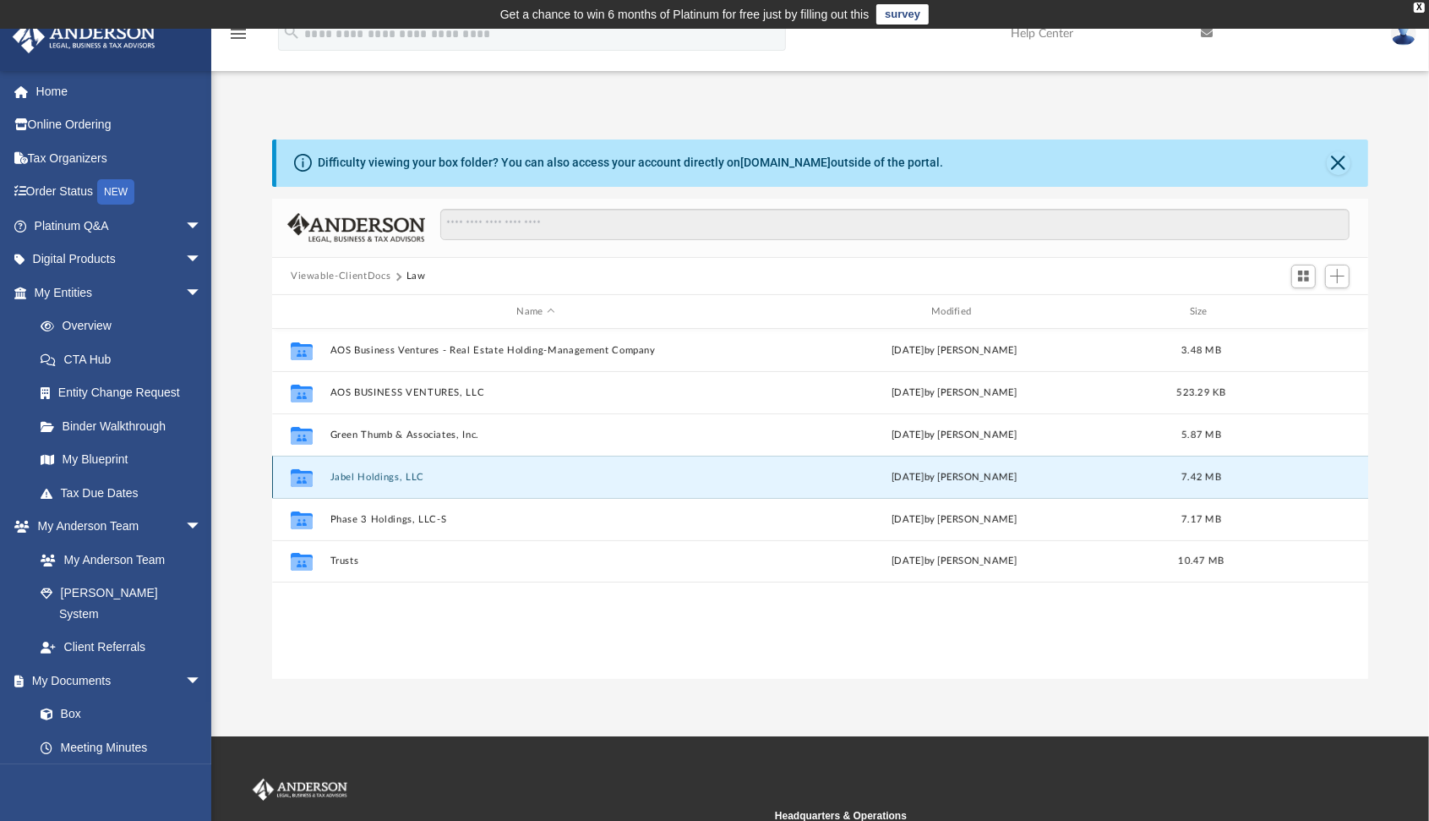
click at [387, 472] on button "Jabel Holdings, LLC" at bounding box center [537, 477] width 412 height 11
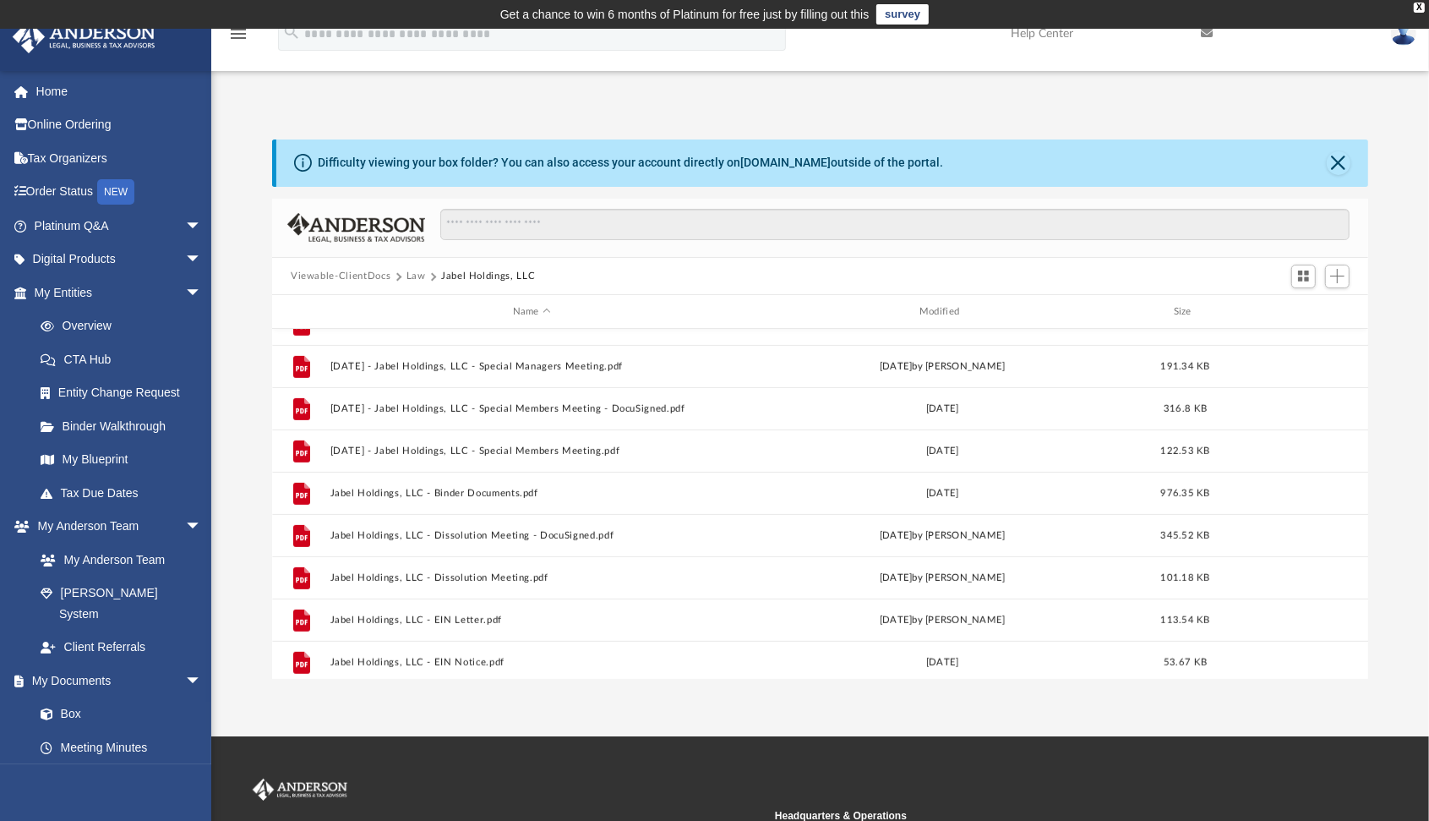
scroll to position [788, 0]
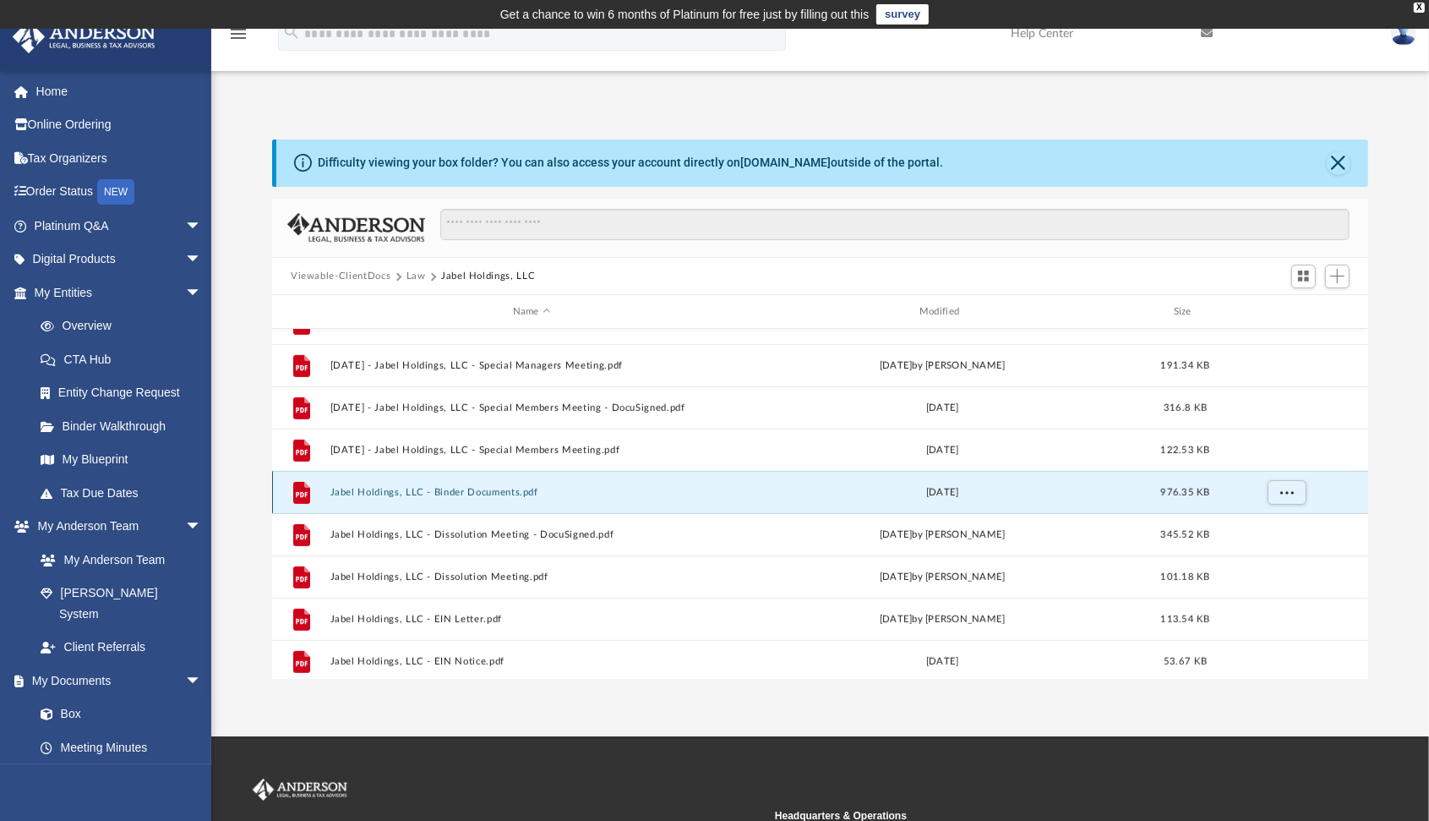
click at [508, 492] on button "Jabel Holdings, LLC - Binder Documents.pdf" at bounding box center [532, 492] width 403 height 11
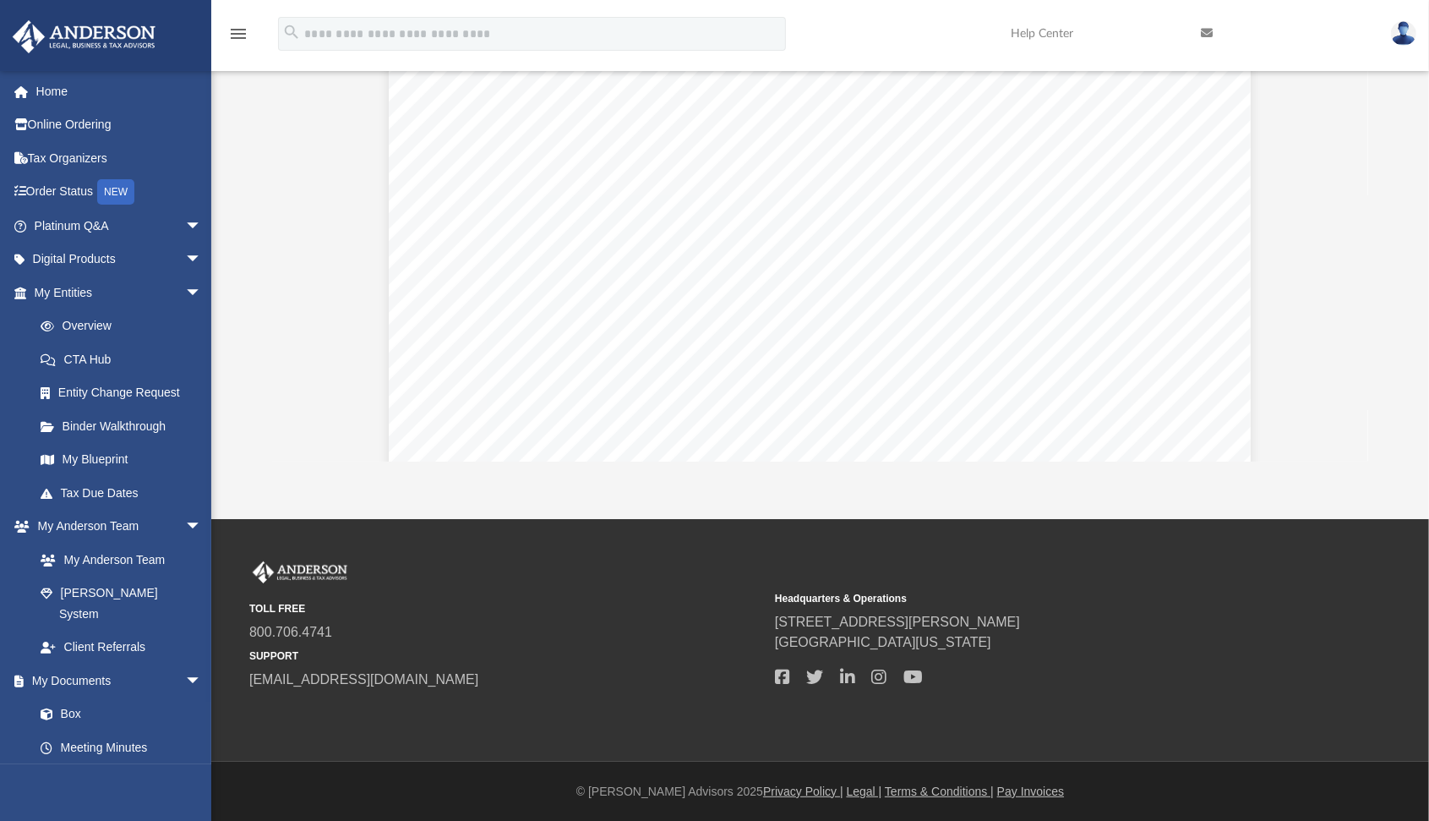
scroll to position [0, 0]
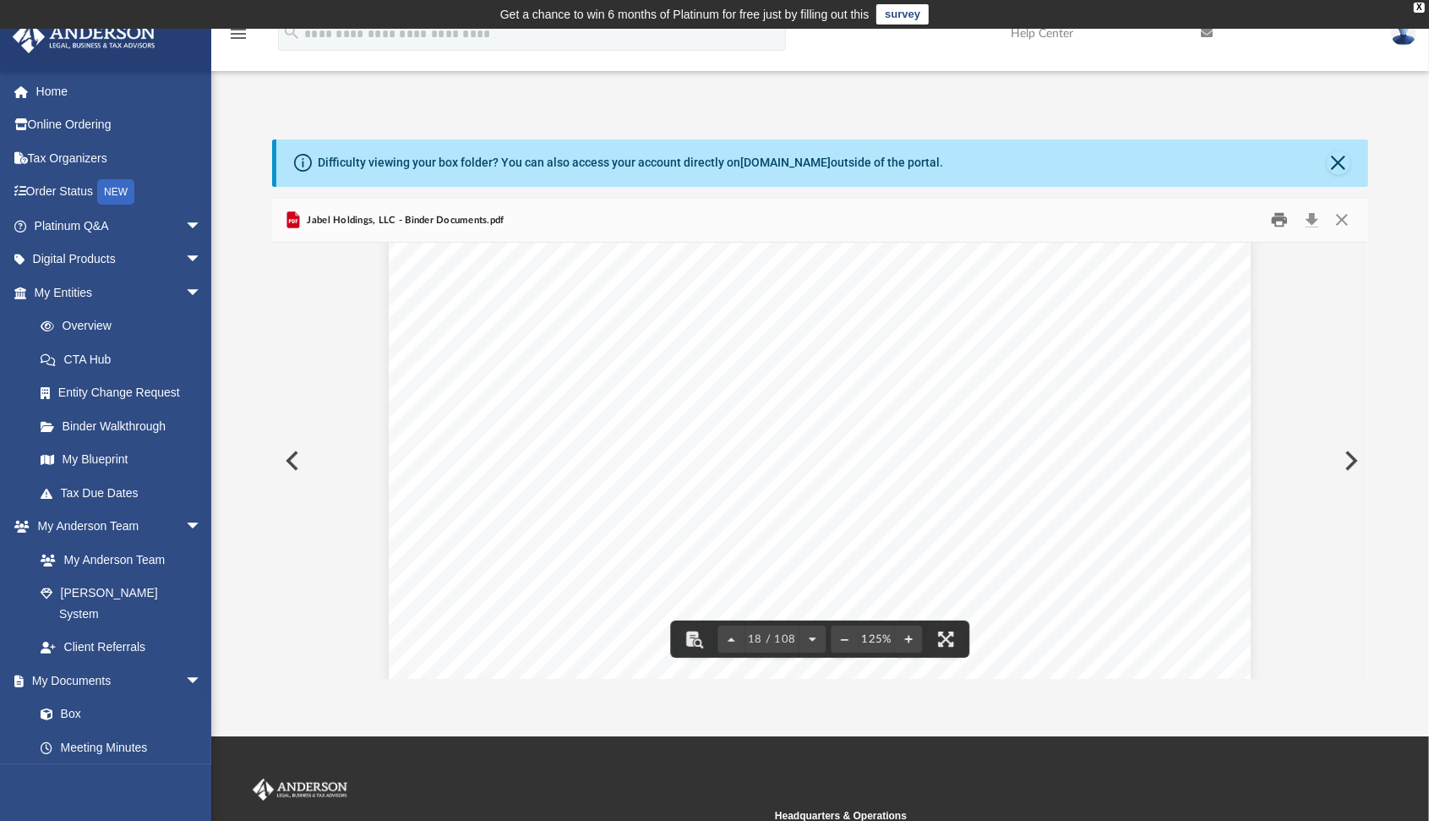
click at [1284, 219] on button "Print" at bounding box center [1281, 220] width 34 height 26
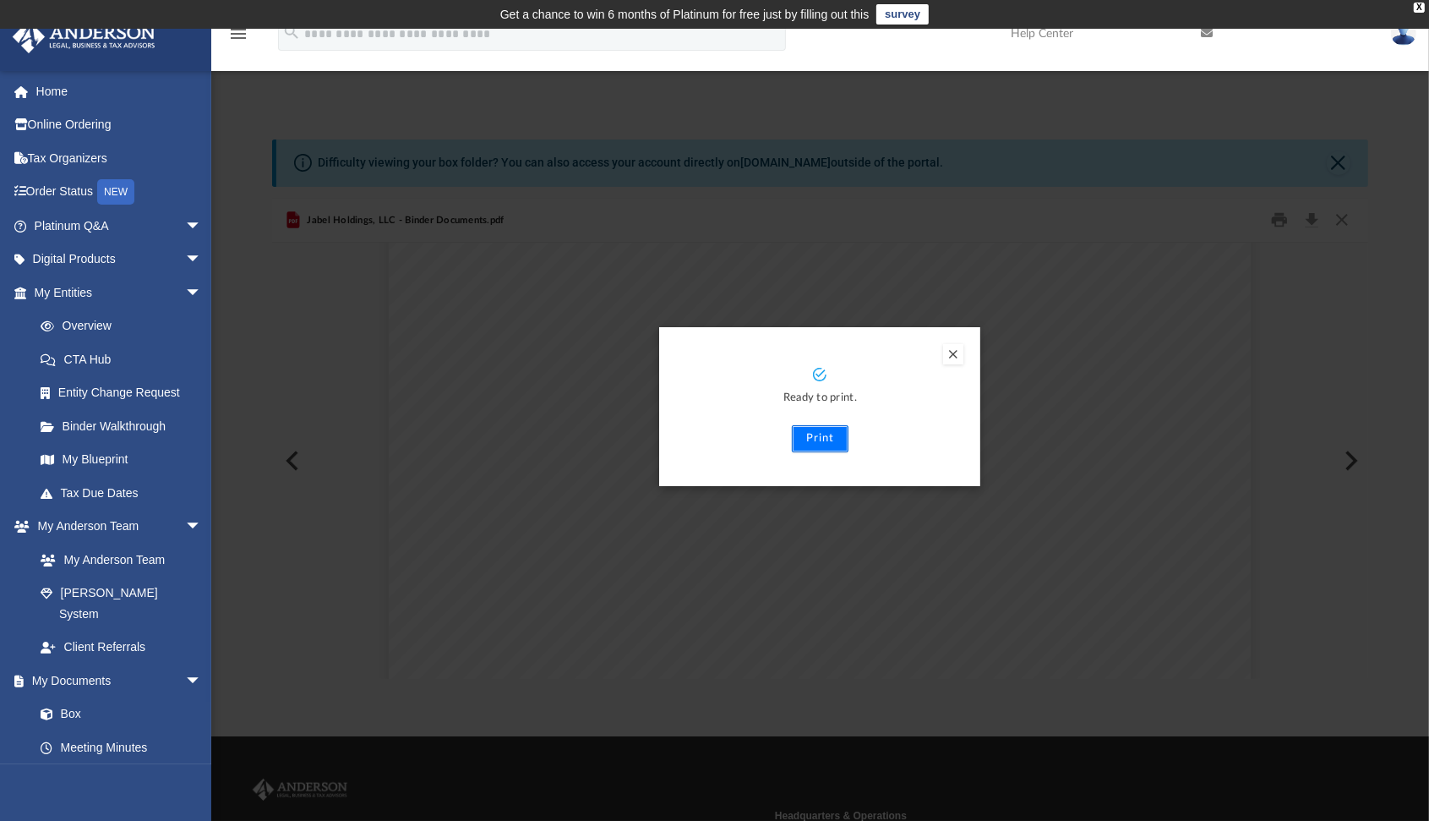
click at [828, 437] on button "Print" at bounding box center [820, 438] width 57 height 27
